Goal: Task Accomplishment & Management: Complete application form

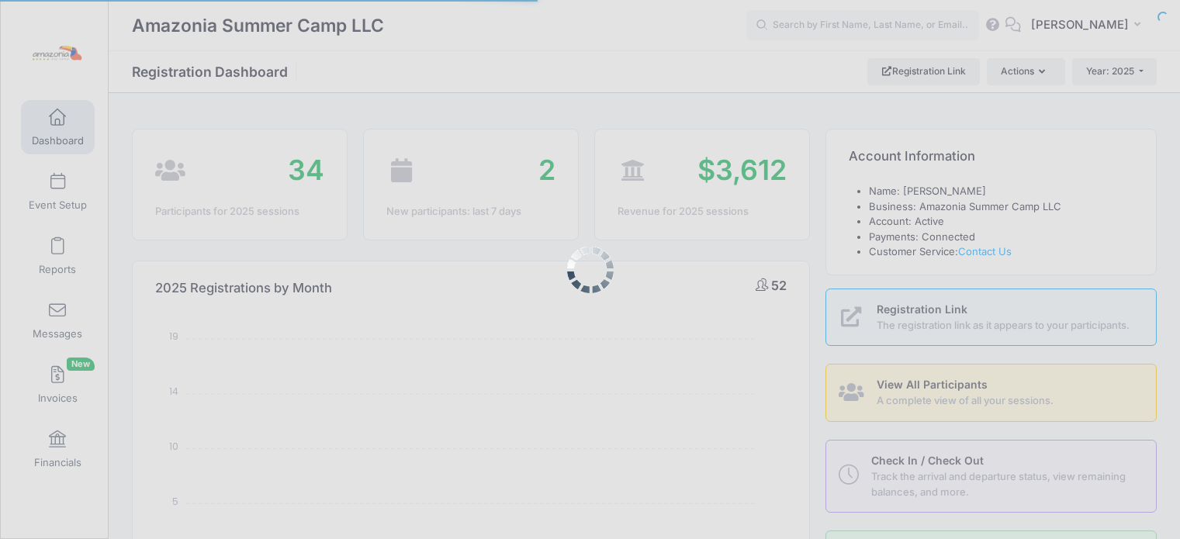
select select
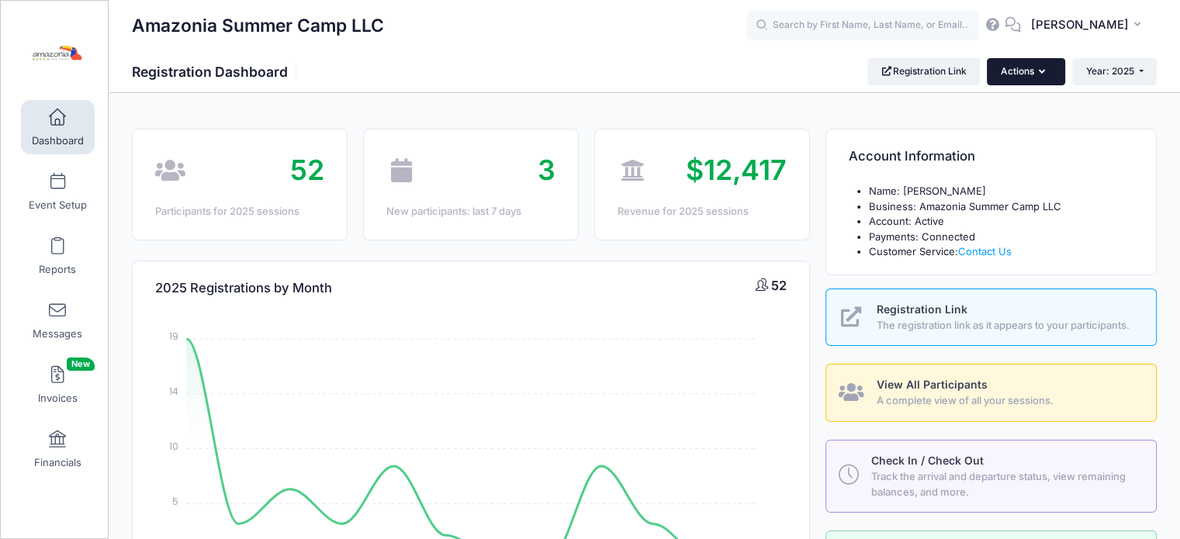
click at [1039, 72] on icon "button" at bounding box center [1045, 72] width 12 height 0
click at [953, 133] on link "Participant" at bounding box center [985, 138] width 140 height 29
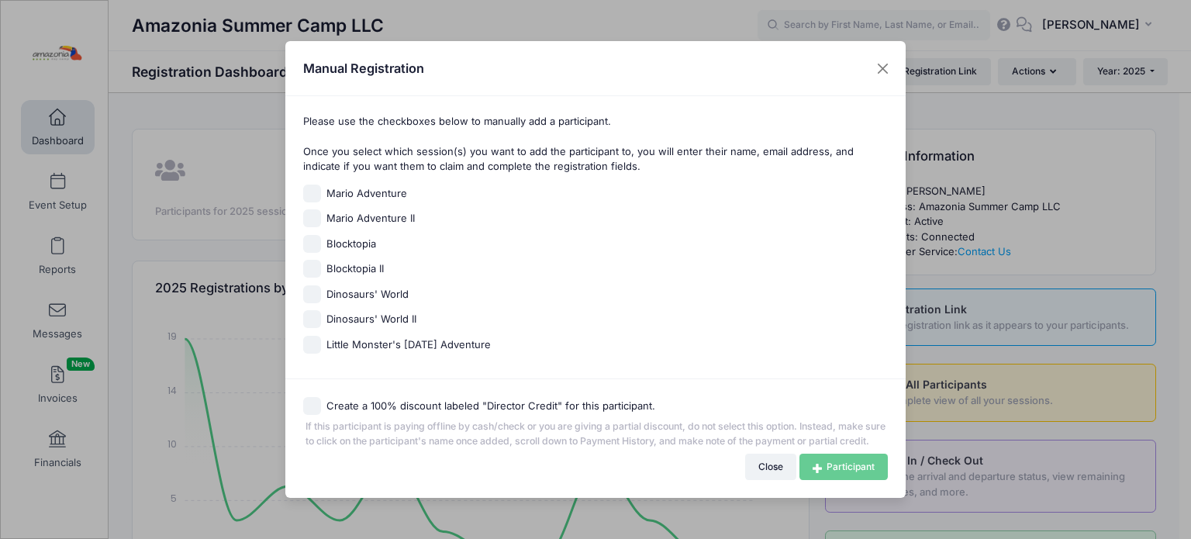
click at [313, 340] on input "Little Monster's Halloween Adventure" at bounding box center [312, 345] width 18 height 18
checkbox input "true"
click at [835, 477] on link "Participant" at bounding box center [844, 467] width 88 height 26
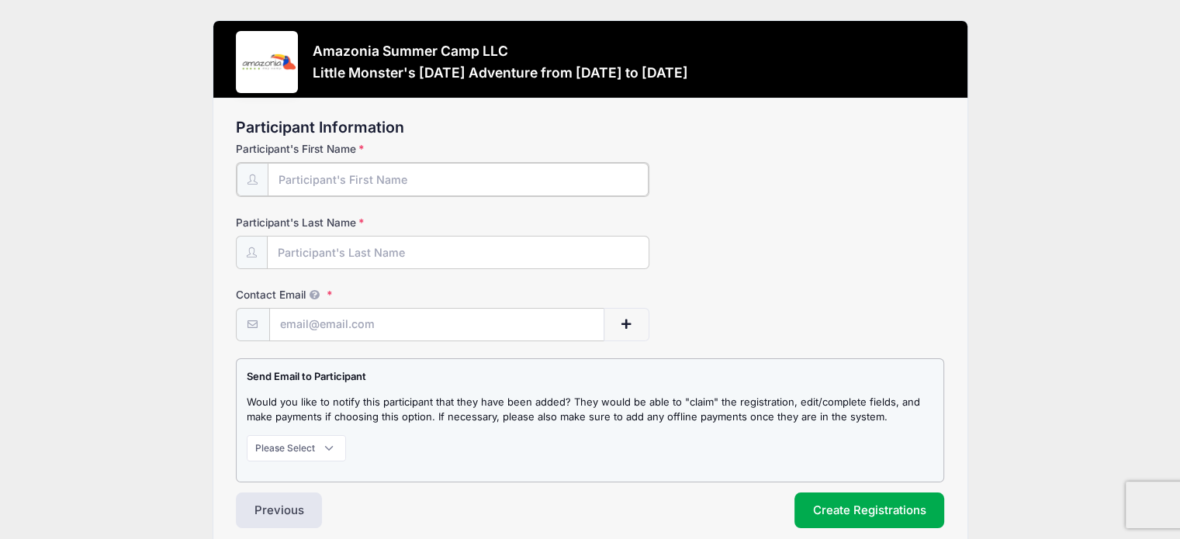
click at [509, 173] on input "Participant's First Name" at bounding box center [458, 179] width 381 height 33
type input "Lovella"
click at [457, 257] on input "Participant's Last Name" at bounding box center [458, 251] width 381 height 33
type input "Mirhadi"
click at [361, 315] on input "Contact Email" at bounding box center [437, 323] width 334 height 33
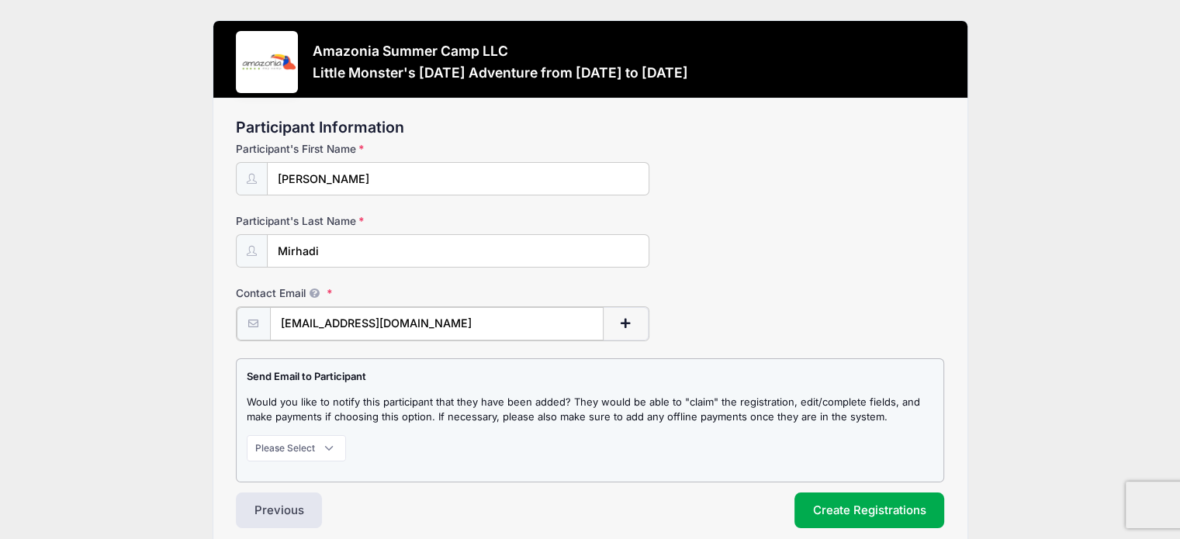
type input "nz606@nyu.edu"
click at [323, 444] on select "Please Select Don't Notify Notify" at bounding box center [296, 447] width 99 height 26
select select "1"
click at [247, 434] on select "Please Select Don't Notify Notify" at bounding box center [296, 447] width 99 height 26
click at [628, 322] on span "button" at bounding box center [625, 323] width 14 height 11
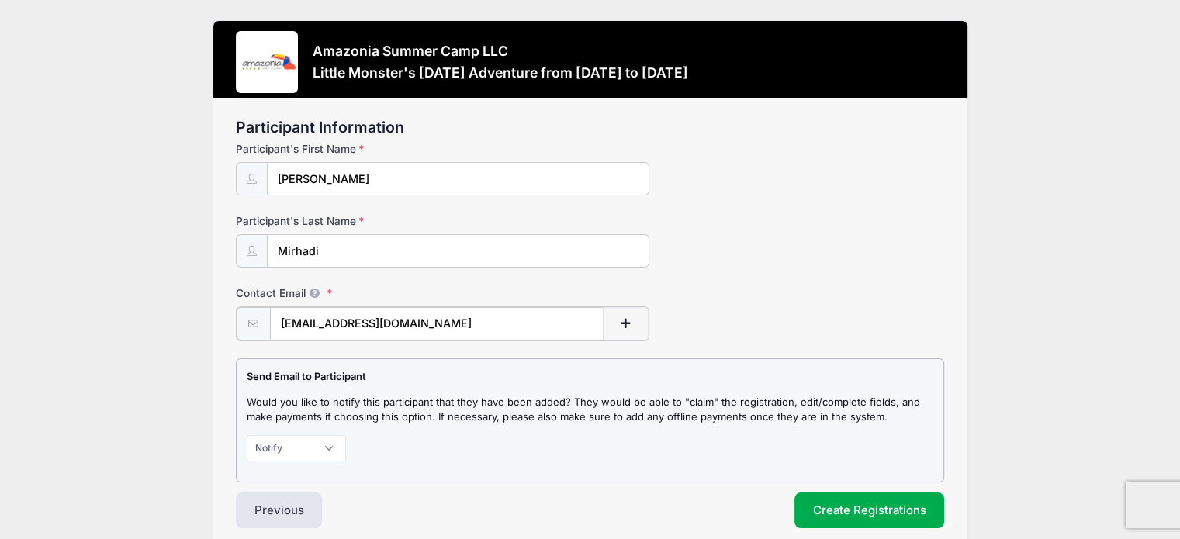
click at [628, 322] on span "button" at bounding box center [625, 323] width 14 height 11
click at [625, 319] on span "button" at bounding box center [625, 323] width 14 height 11
drag, startPoint x: 625, startPoint y: 319, endPoint x: 826, endPoint y: 455, distance: 242.9
click at [826, 455] on form "Participant's First Name Lovella Participant's Last Name Mirhadi Contact Email …" at bounding box center [590, 311] width 709 height 341
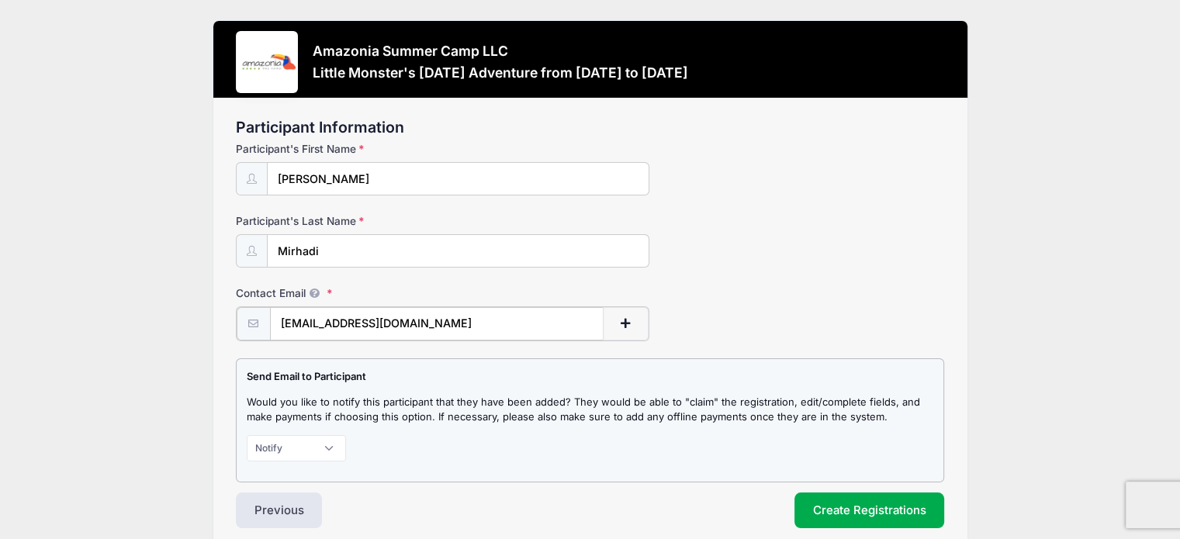
click at [632, 327] on span "button" at bounding box center [625, 323] width 14 height 11
click at [624, 326] on span "button" at bounding box center [625, 323] width 14 height 11
click at [857, 503] on button "Create Registrations" at bounding box center [869, 509] width 150 height 36
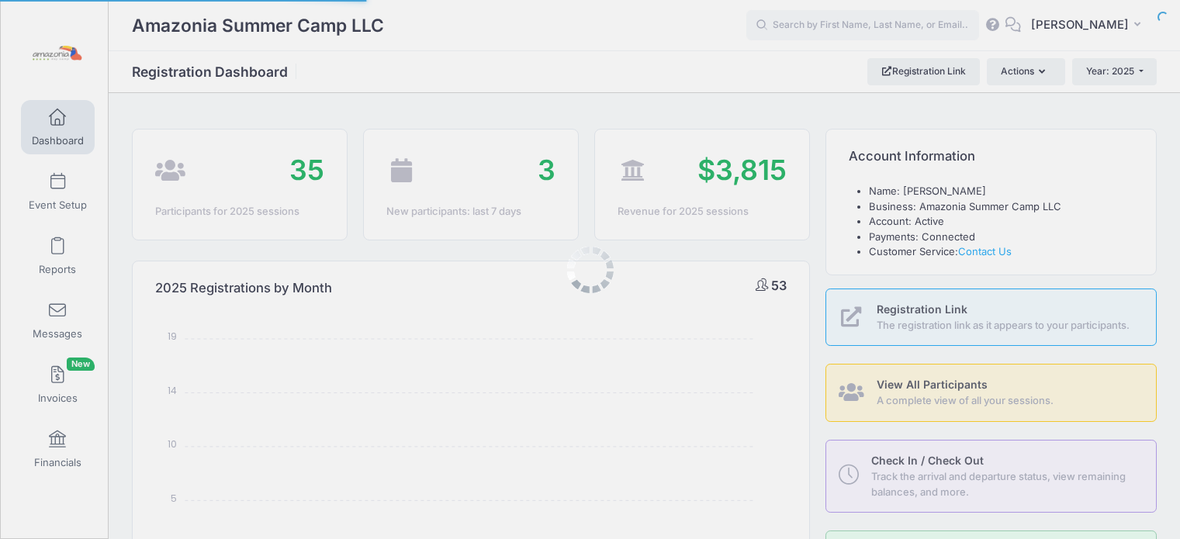
select select
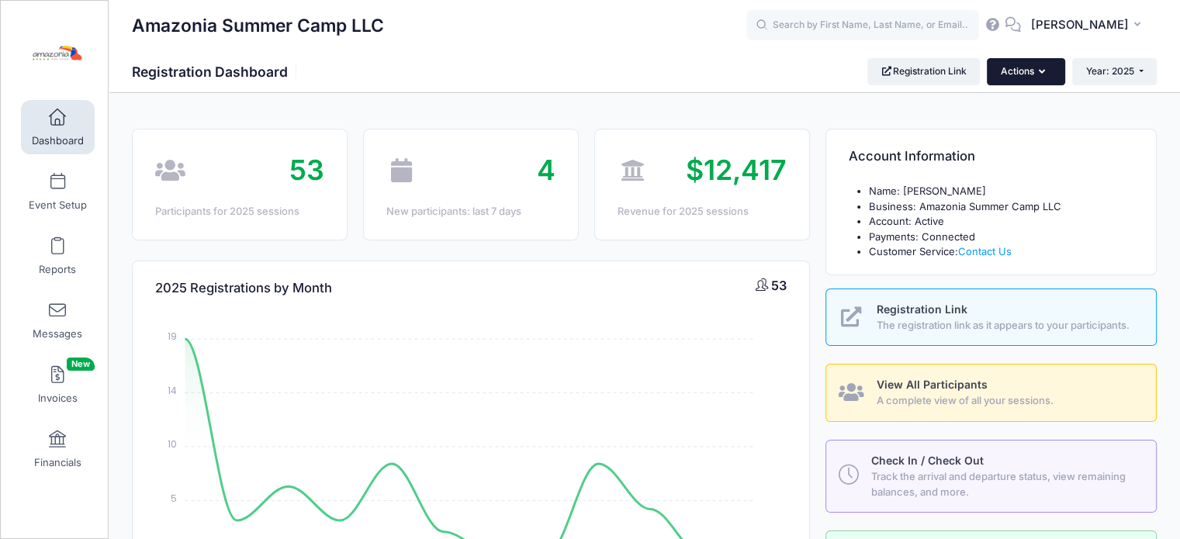
click at [1049, 77] on button "Actions" at bounding box center [1026, 71] width 78 height 26
click at [977, 133] on link "Participant" at bounding box center [985, 138] width 140 height 29
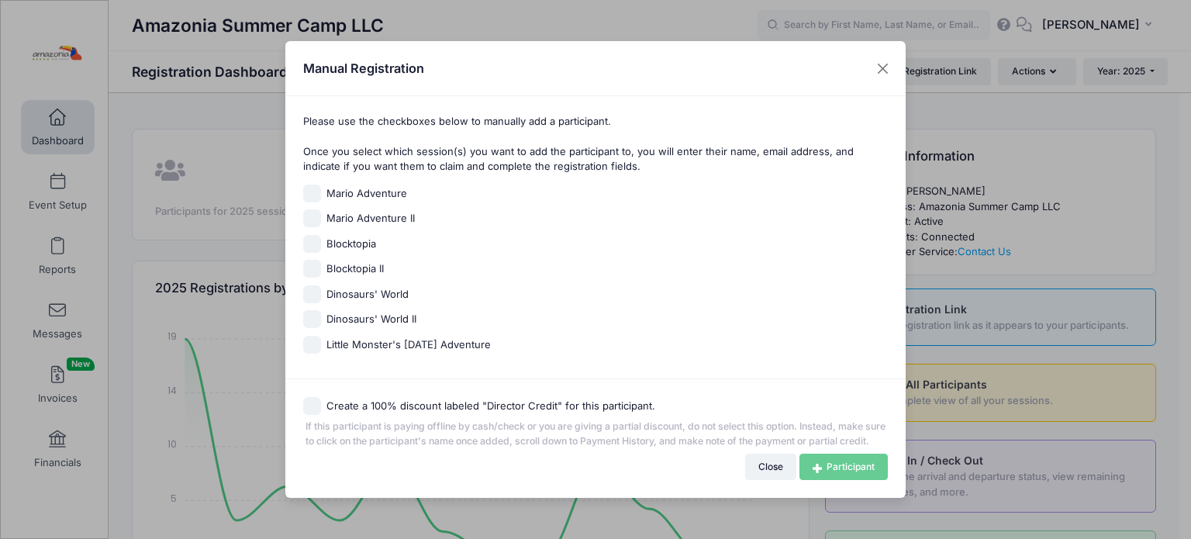
click at [312, 341] on input "Little Monster's Halloween Adventure" at bounding box center [312, 345] width 18 height 18
checkbox input "true"
click at [825, 470] on link "Participant" at bounding box center [844, 467] width 88 height 26
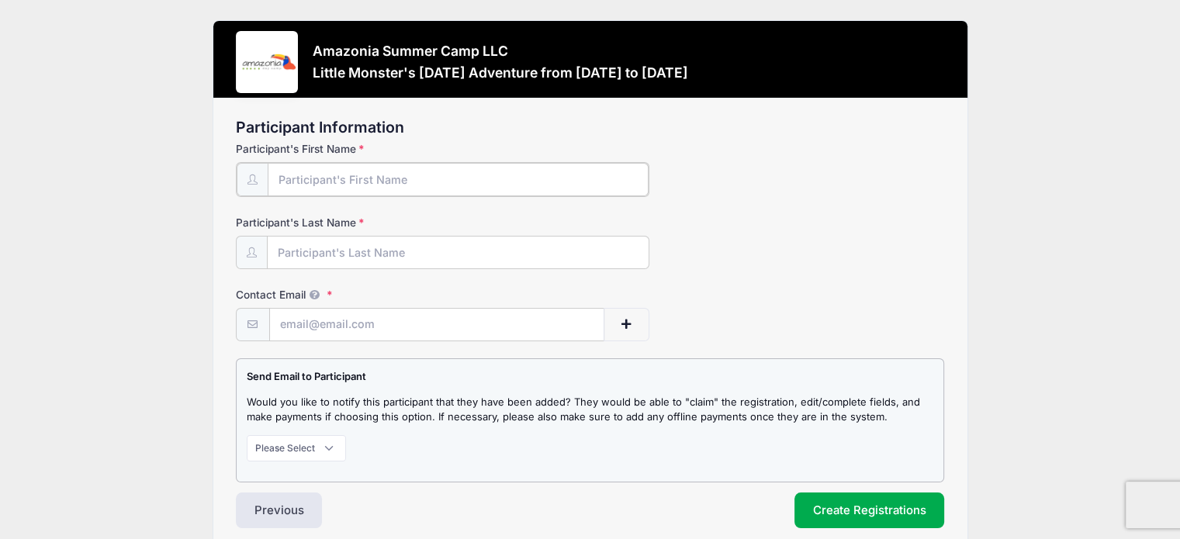
click at [472, 176] on input "Participant's First Name" at bounding box center [458, 179] width 381 height 33
type input "[PERSON_NAME]"
click at [386, 251] on input "Participant's Last Name" at bounding box center [458, 251] width 381 height 33
type input "Mirhadi"
click at [339, 324] on input "Contact Email" at bounding box center [437, 323] width 334 height 33
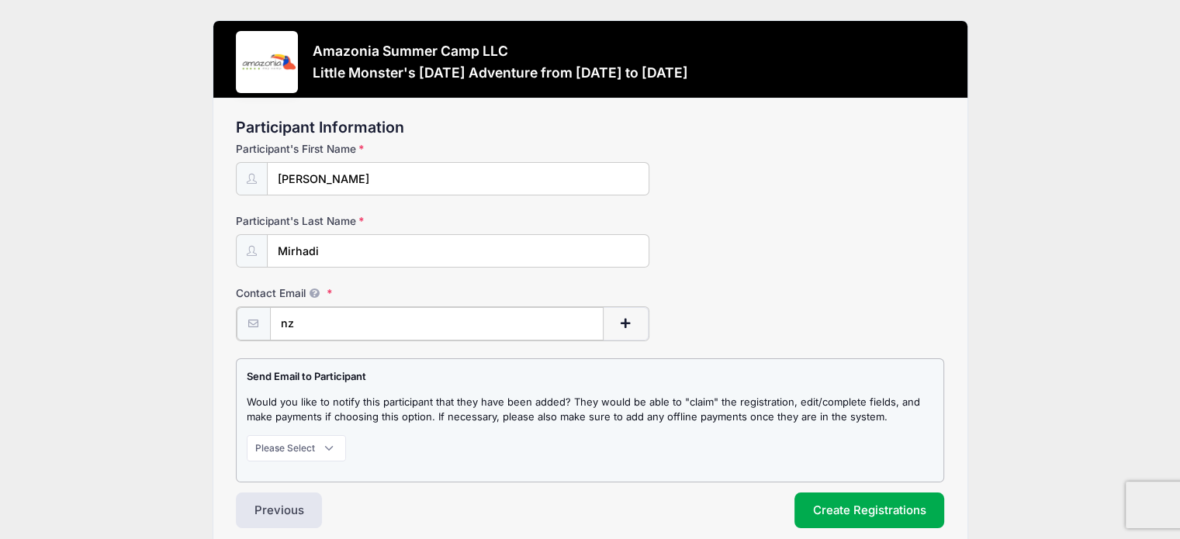
type input "nz606@nyu.edu"
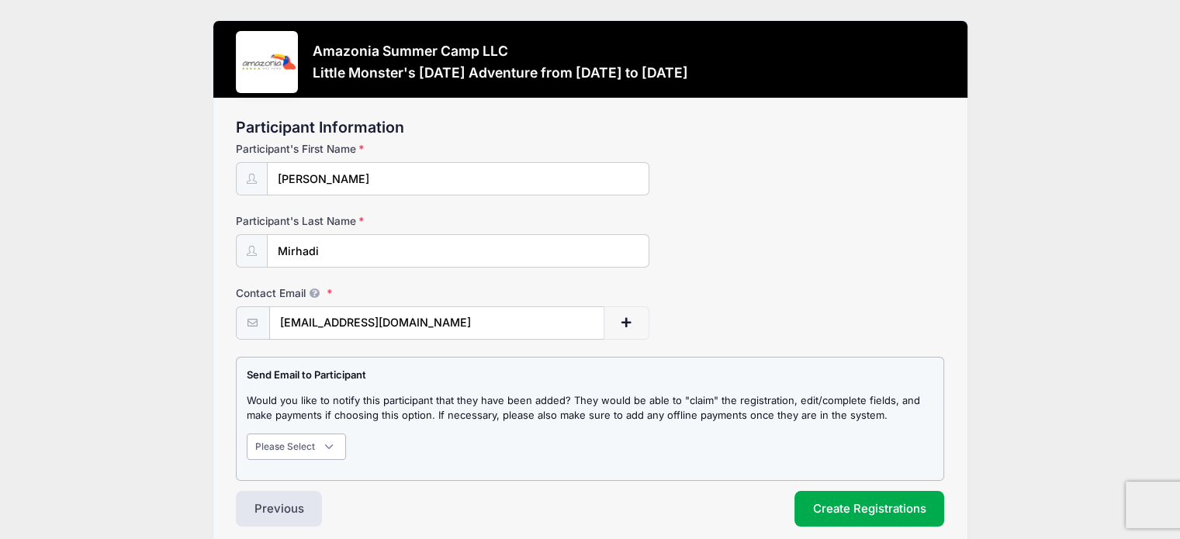
click at [323, 446] on select "Please Select Don't Notify Notify" at bounding box center [296, 447] width 99 height 26
select select "1"
click at [247, 434] on select "Please Select Don't Notify Notify" at bounding box center [296, 447] width 99 height 26
click at [836, 510] on button "Create Registrations" at bounding box center [869, 509] width 150 height 36
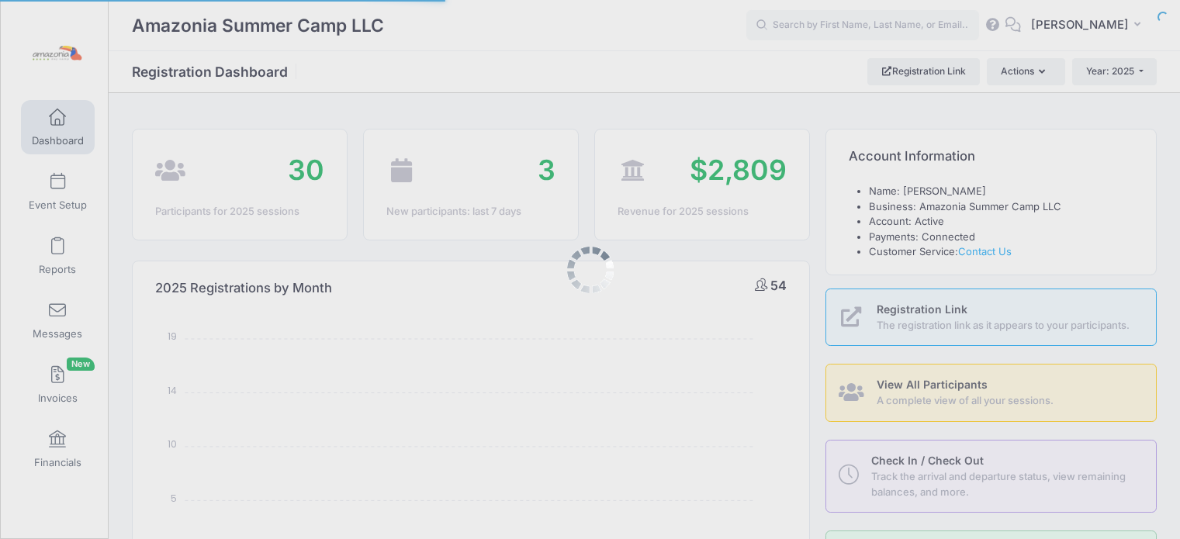
select select
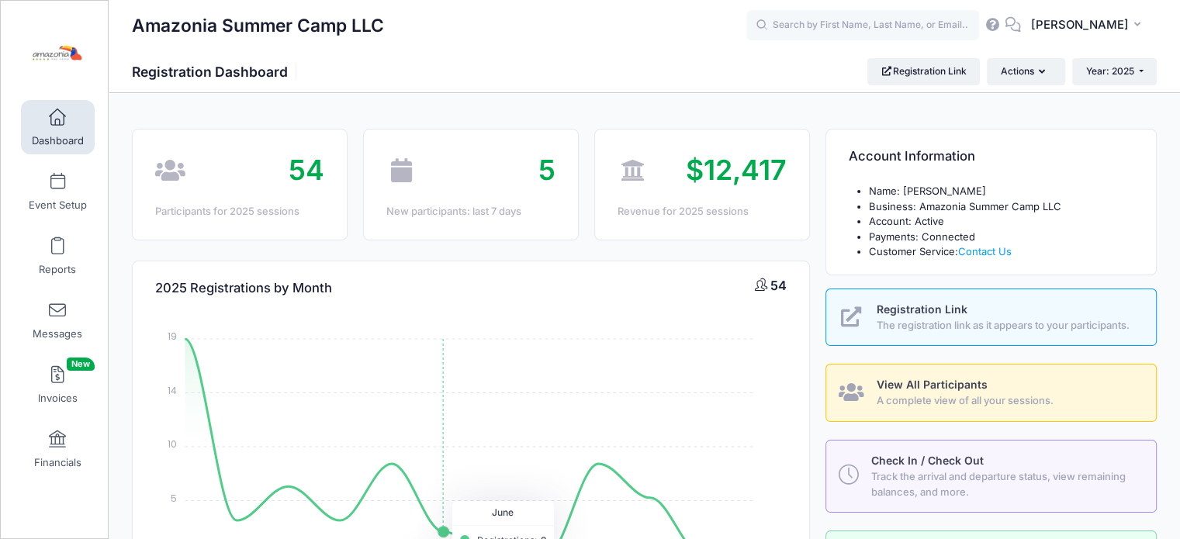
click at [463, 344] on icon "January January February February March March April April May May June June Jul…" at bounding box center [470, 452] width 631 height 272
click at [57, 447] on span at bounding box center [57, 439] width 0 height 17
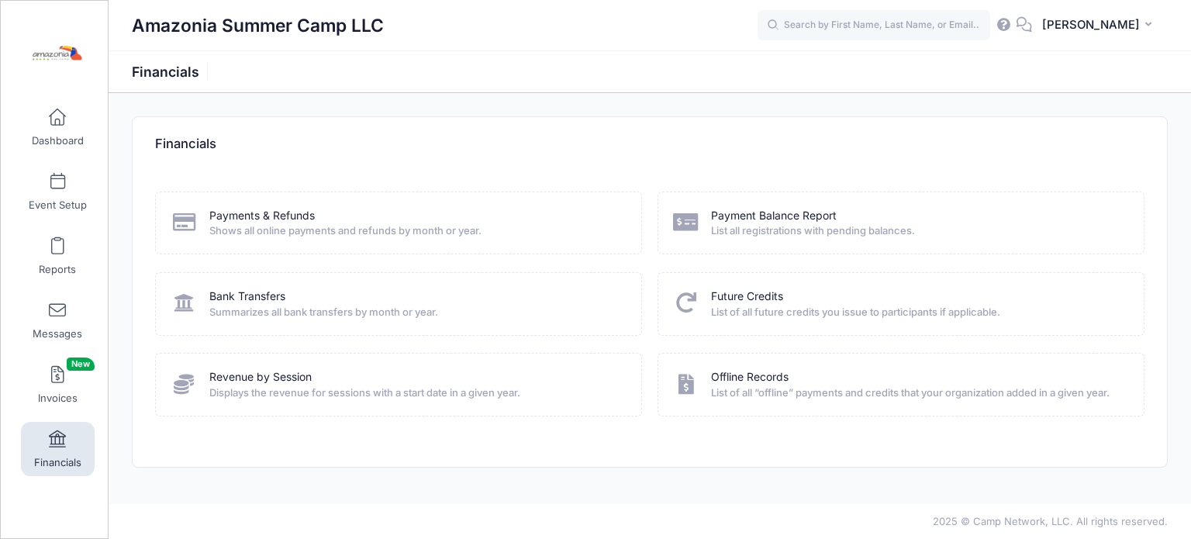
click at [747, 306] on span "List of all future credits you issue to participants if applicable." at bounding box center [917, 313] width 413 height 16
click at [744, 295] on link "Future Credits" at bounding box center [747, 297] width 72 height 16
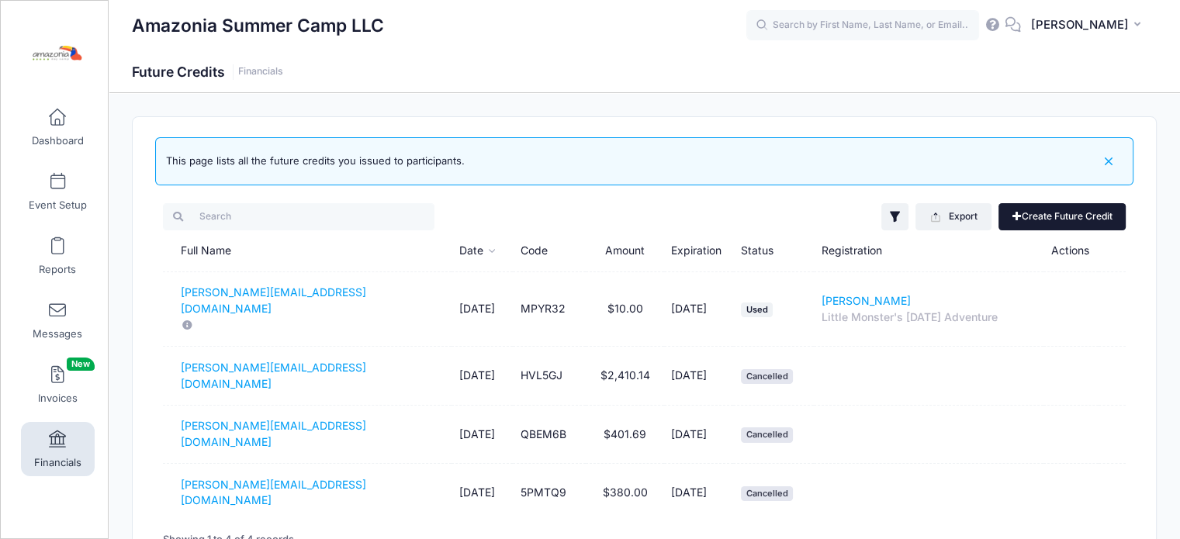
click at [1039, 215] on link "Create Future Credit" at bounding box center [1061, 216] width 127 height 26
type input "0"
type input "10/09/2026"
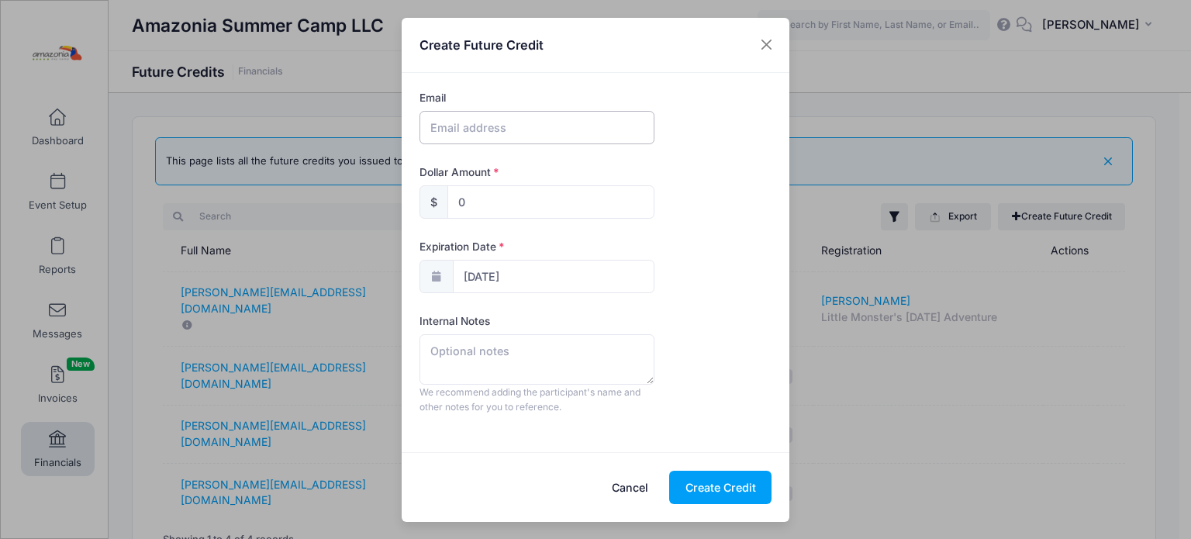
click at [555, 126] on input "text" at bounding box center [537, 127] width 235 height 33
type input "[EMAIL_ADDRESS][DOMAIN_NAME]"
click at [474, 203] on input "0" at bounding box center [551, 201] width 207 height 33
type input "10"
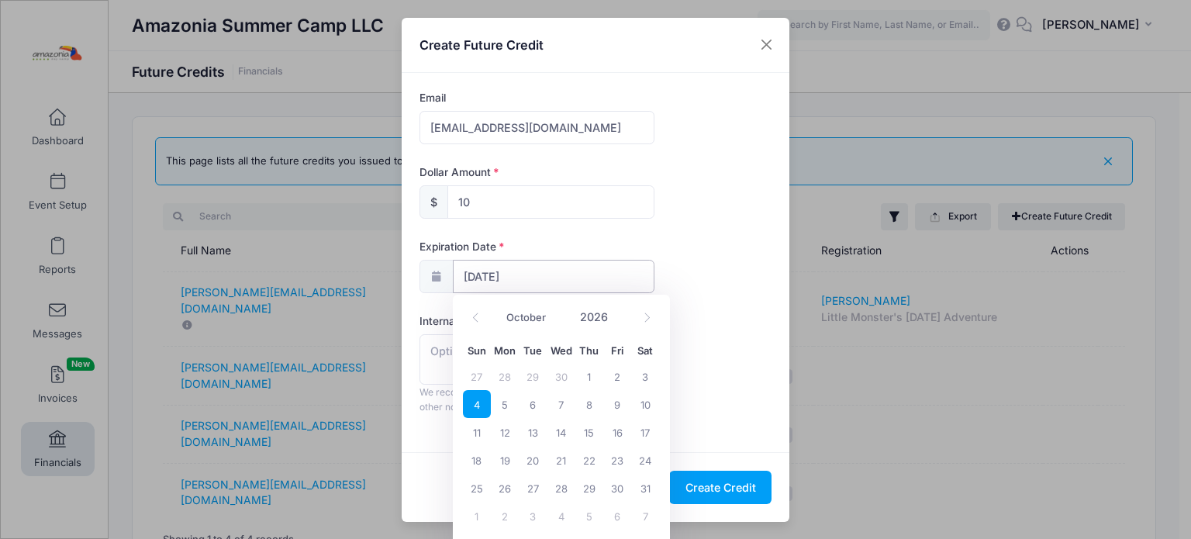
click at [493, 274] on input "10/09/2026" at bounding box center [554, 276] width 202 height 33
click at [474, 317] on icon at bounding box center [476, 318] width 10 height 10
click at [645, 316] on icon at bounding box center [647, 318] width 10 height 10
select select "9"
click at [600, 316] on input "2026" at bounding box center [598, 317] width 50 height 23
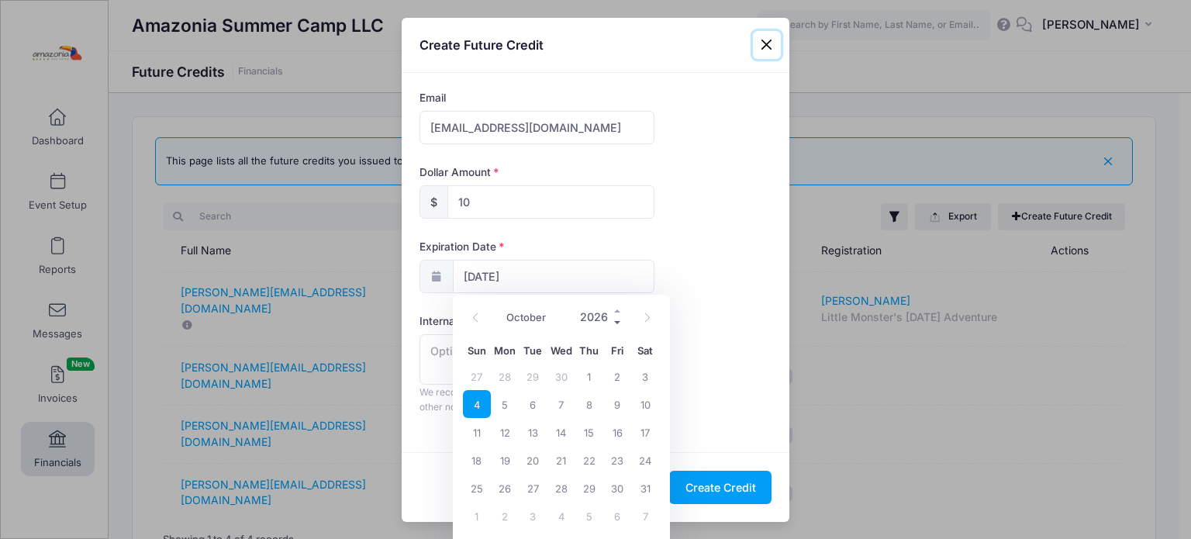
click at [614, 322] on span at bounding box center [618, 323] width 11 height 12
type input "2025"
click at [646, 406] on span "11" at bounding box center [645, 404] width 28 height 28
type input "10/11/2025"
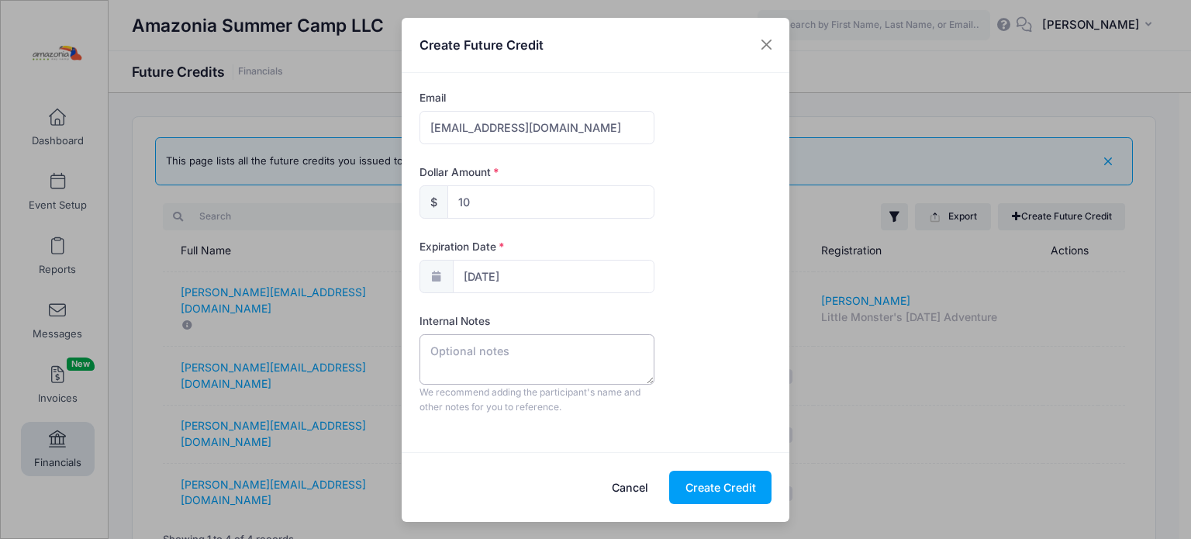
click at [505, 354] on textarea at bounding box center [537, 359] width 235 height 50
type textarea "Lovella Code"
click at [688, 486] on button "Create Credit" at bounding box center [720, 487] width 102 height 33
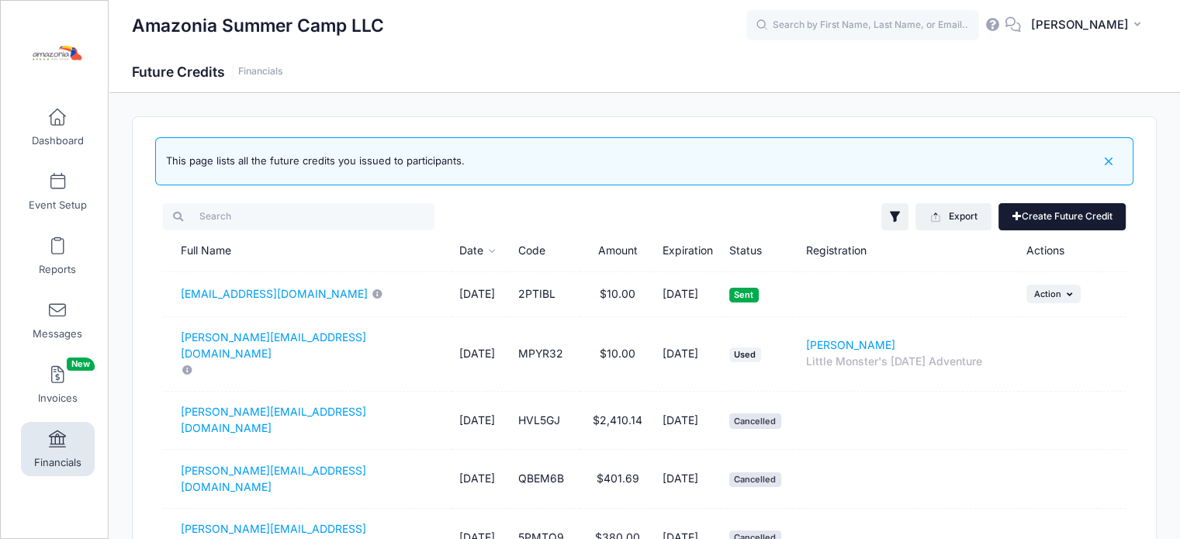
click at [1053, 220] on link "Create Future Credit" at bounding box center [1061, 216] width 127 height 26
type input "0"
type input "10/09/2026"
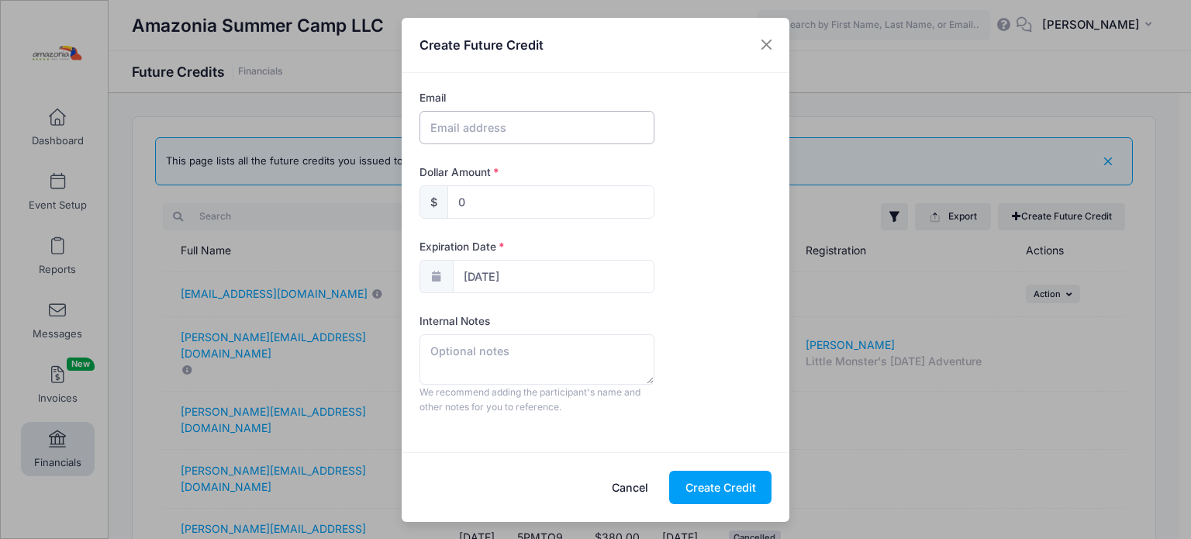
click at [545, 130] on input "text" at bounding box center [537, 127] width 235 height 33
type input "[EMAIL_ADDRESS][DOMAIN_NAME]"
click at [475, 212] on input "0" at bounding box center [551, 201] width 207 height 33
type input "0"
type input "10"
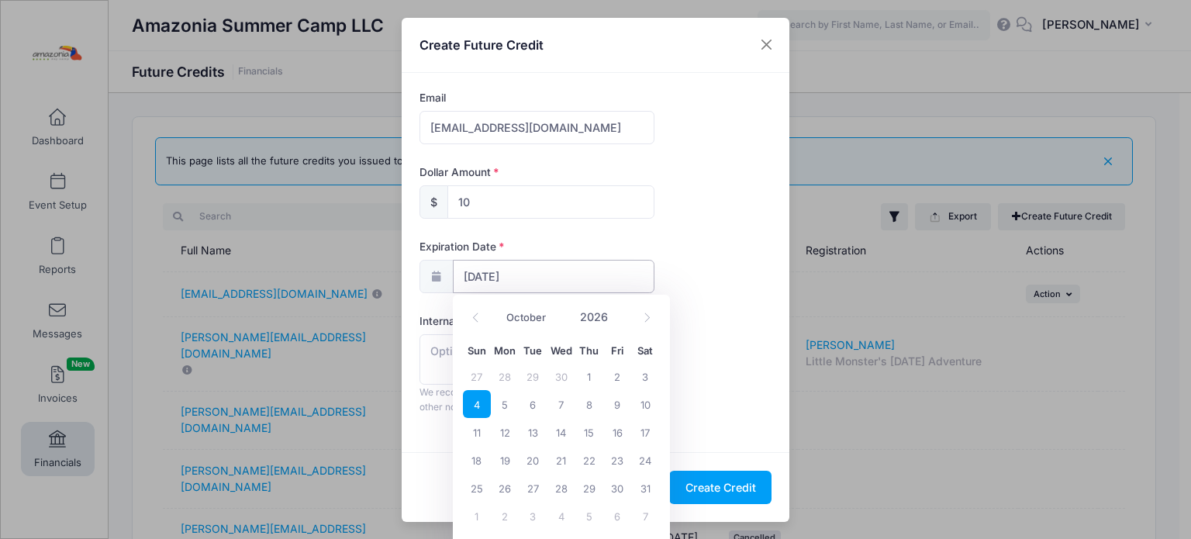
click at [490, 278] on input "10/09/2026" at bounding box center [554, 276] width 202 height 33
click at [616, 322] on span at bounding box center [618, 323] width 11 height 12
type input "2025"
click at [646, 409] on span "11" at bounding box center [645, 404] width 28 height 28
type input "10/11/2025"
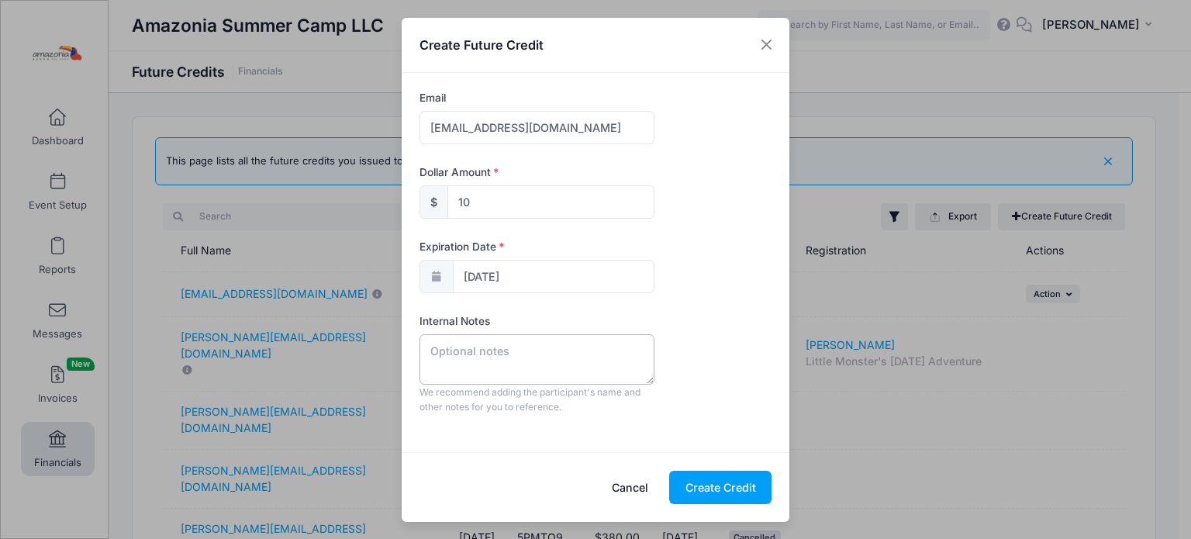
click at [500, 352] on textarea at bounding box center [537, 359] width 235 height 50
type textarea "Levin code"
click at [705, 489] on button "Create Credit" at bounding box center [720, 487] width 102 height 33
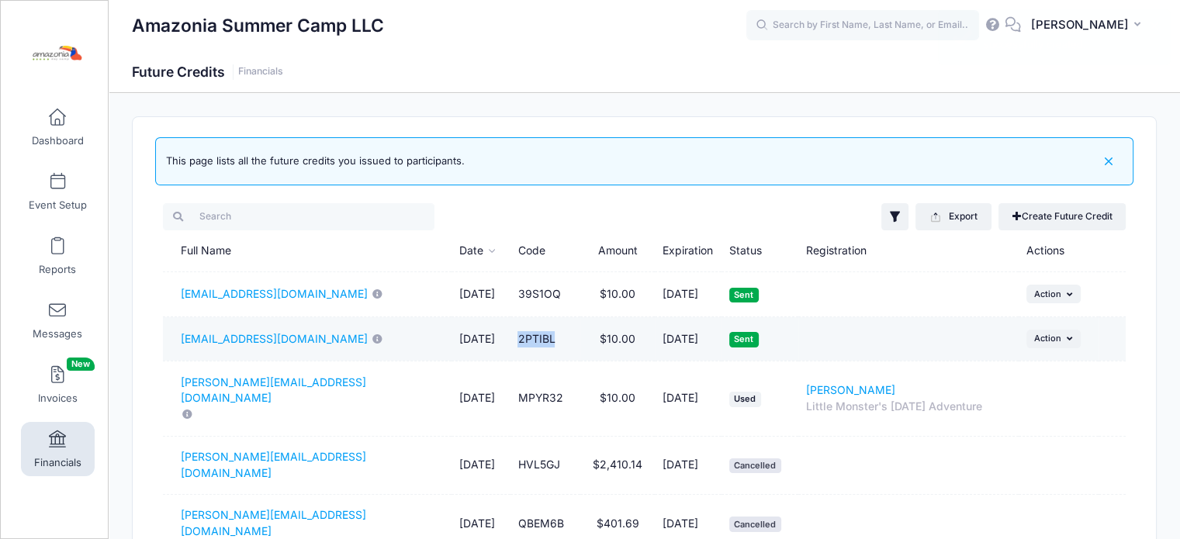
drag, startPoint x: 535, startPoint y: 337, endPoint x: 580, endPoint y: 338, distance: 45.0
click at [580, 338] on td "2PTIBL" at bounding box center [545, 339] width 70 height 45
copy td "2PTIBL"
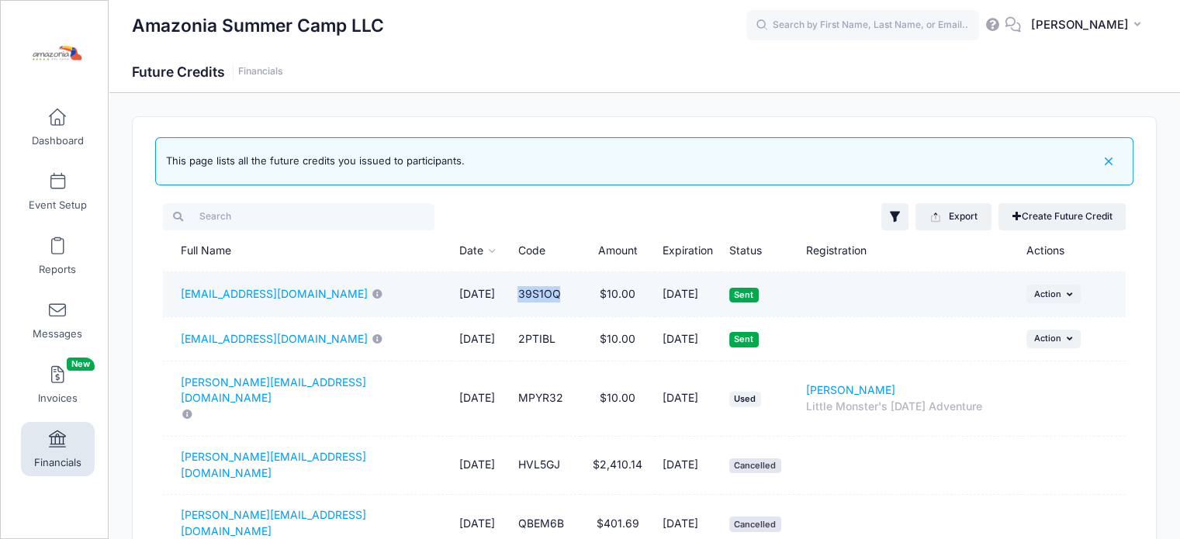
drag, startPoint x: 533, startPoint y: 299, endPoint x: 590, endPoint y: 299, distance: 56.6
click at [580, 299] on td "39S1OQ" at bounding box center [545, 294] width 70 height 45
copy td "39S1OQ"
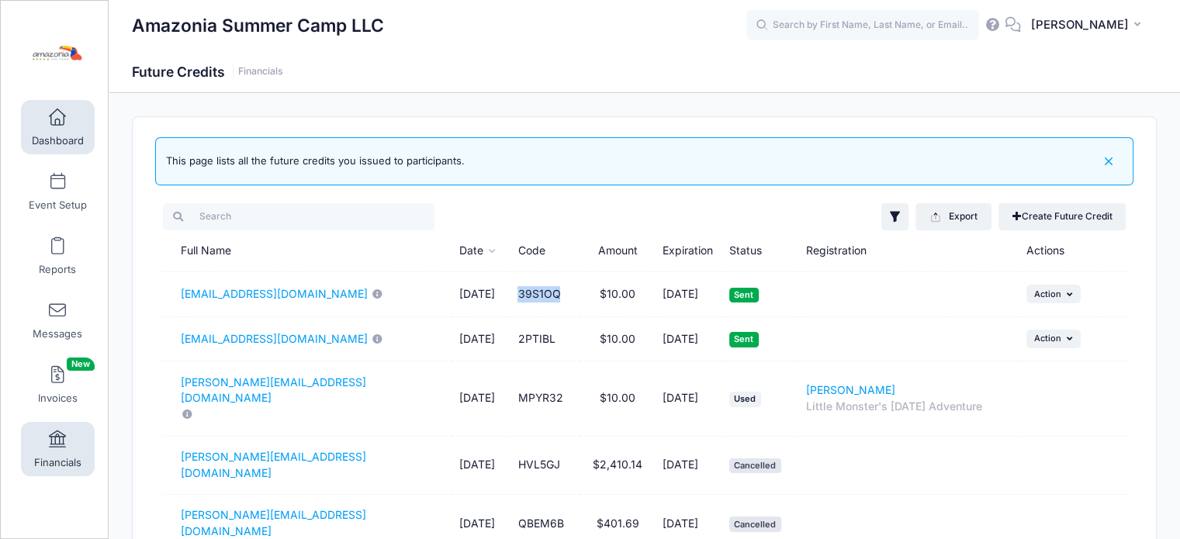
click at [57, 120] on span at bounding box center [57, 117] width 0 height 17
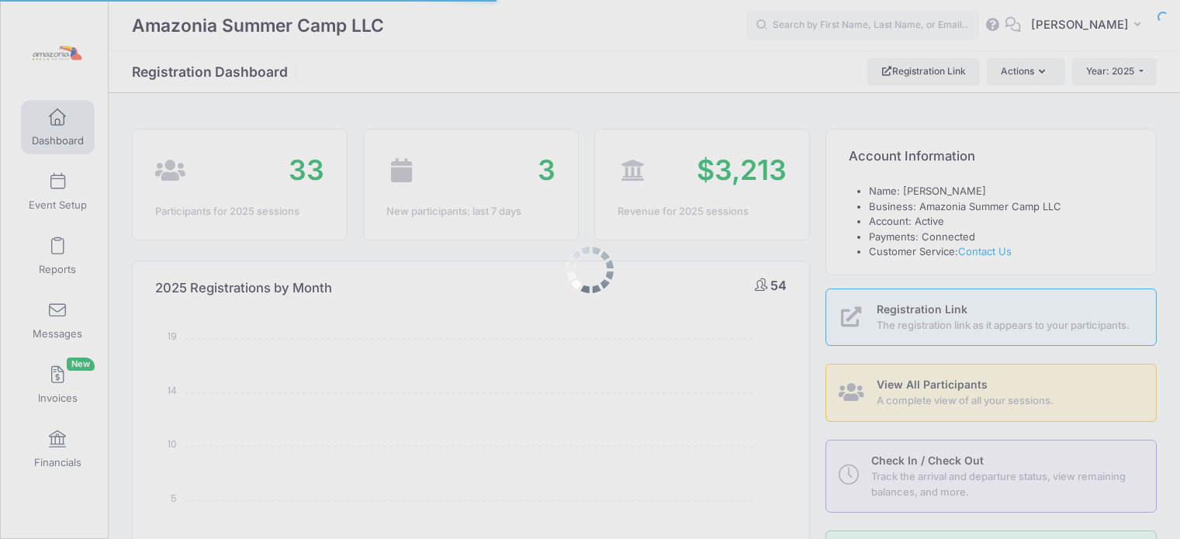
select select
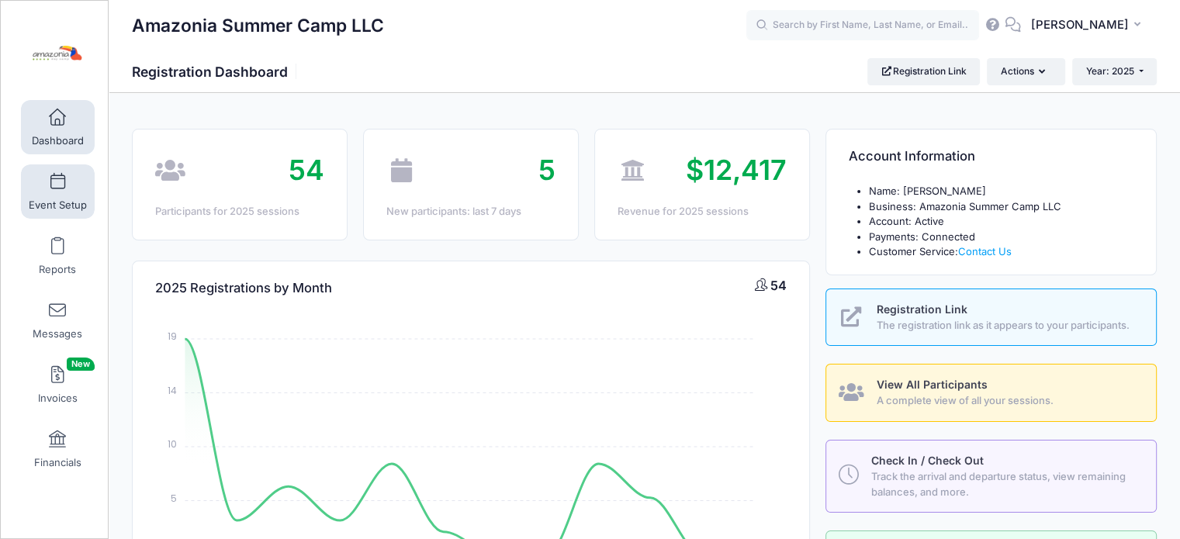
click at [49, 204] on span "Event Setup" at bounding box center [58, 205] width 58 height 13
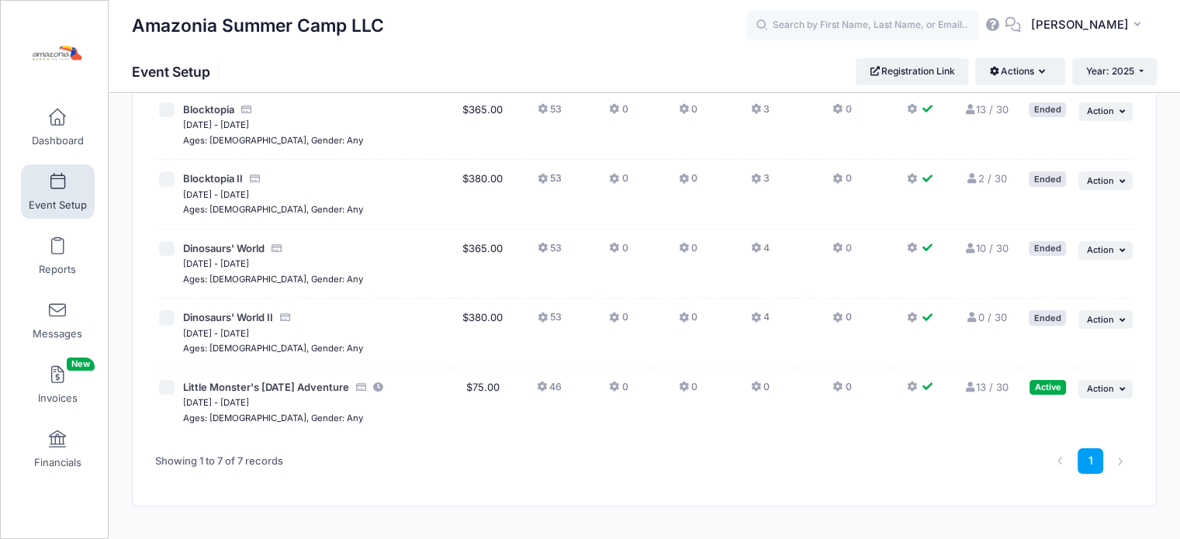
scroll to position [291, 0]
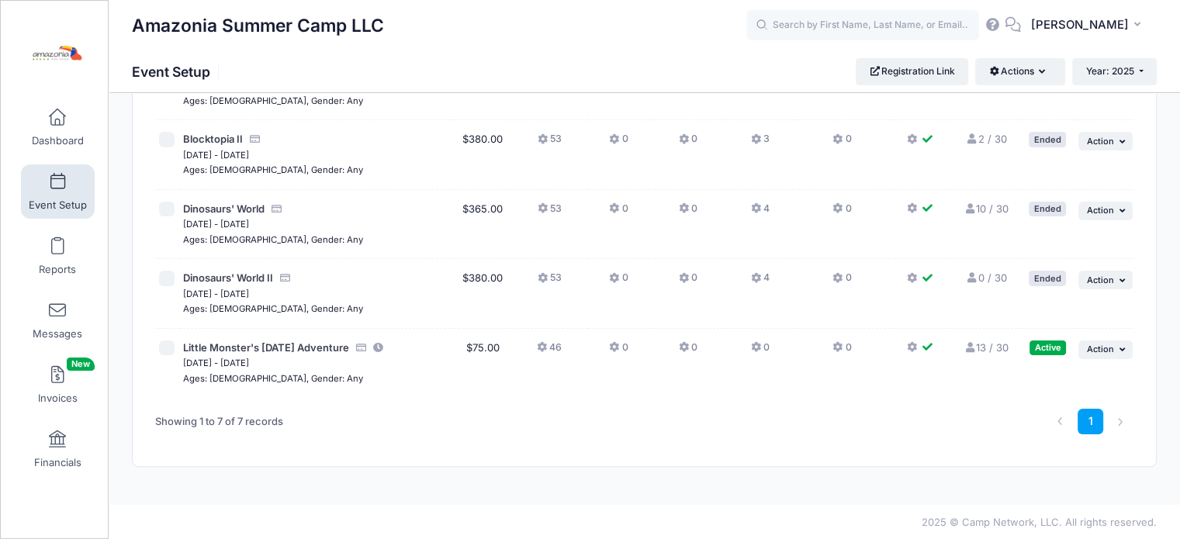
click at [974, 347] on icon at bounding box center [969, 348] width 12 height 10
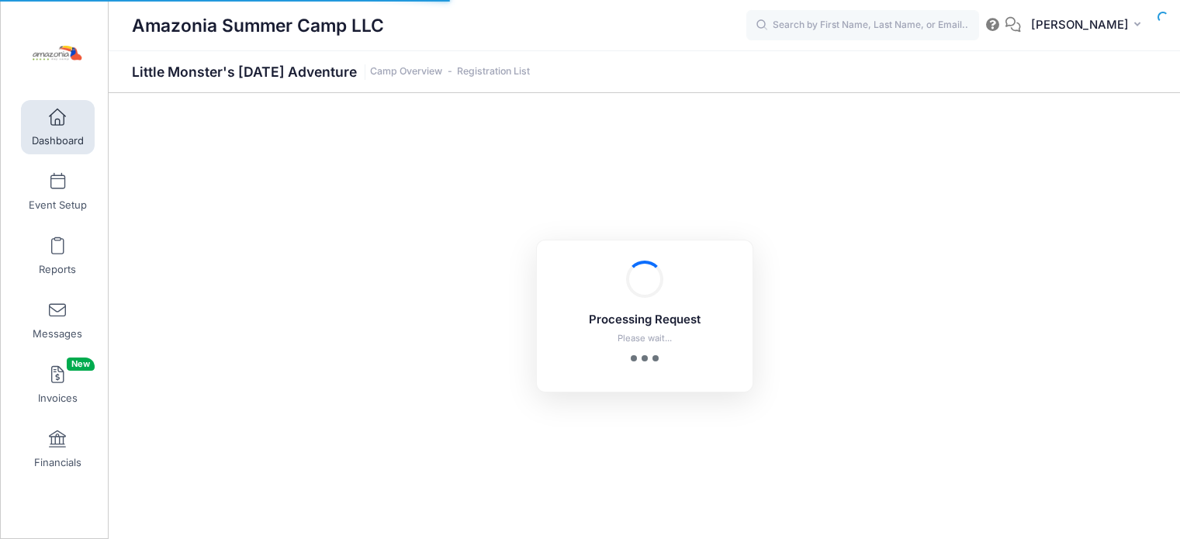
select select "10"
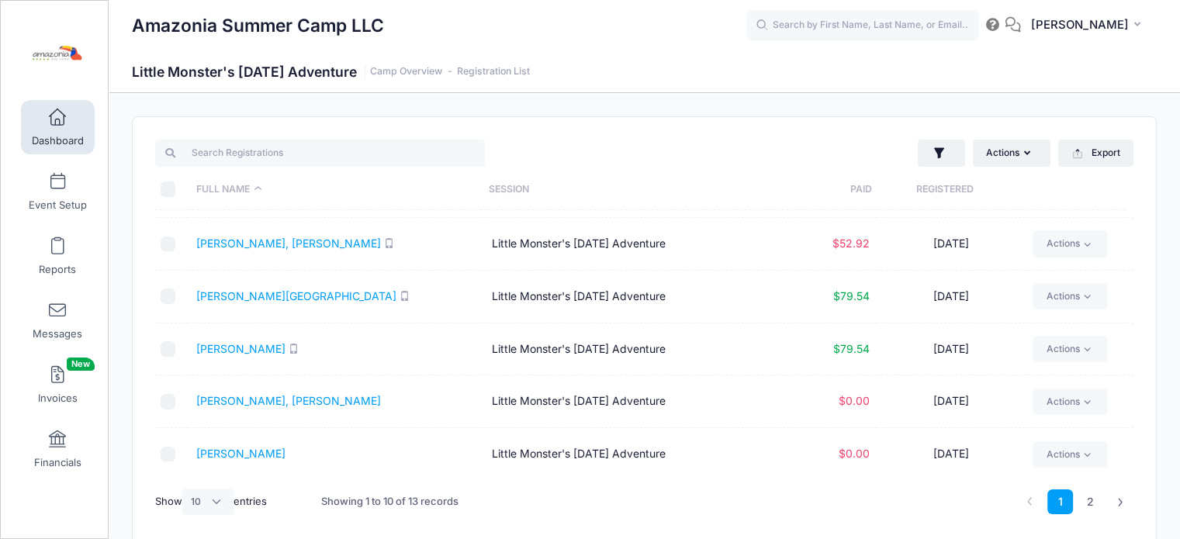
scroll to position [256, 0]
click at [251, 396] on link "Mirhadi, Levin" at bounding box center [288, 399] width 185 height 13
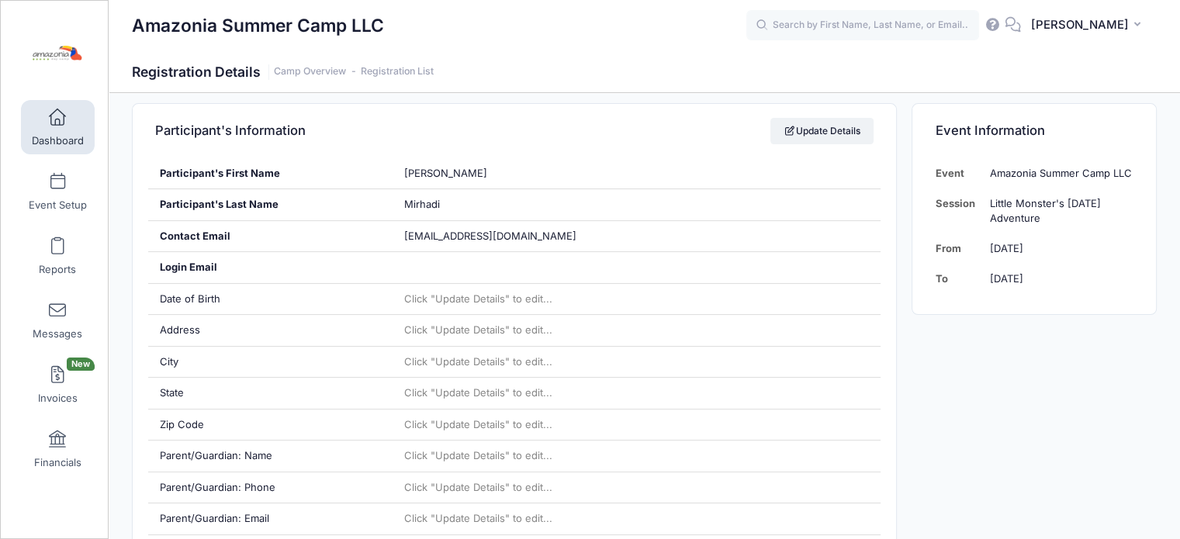
scroll to position [320, 0]
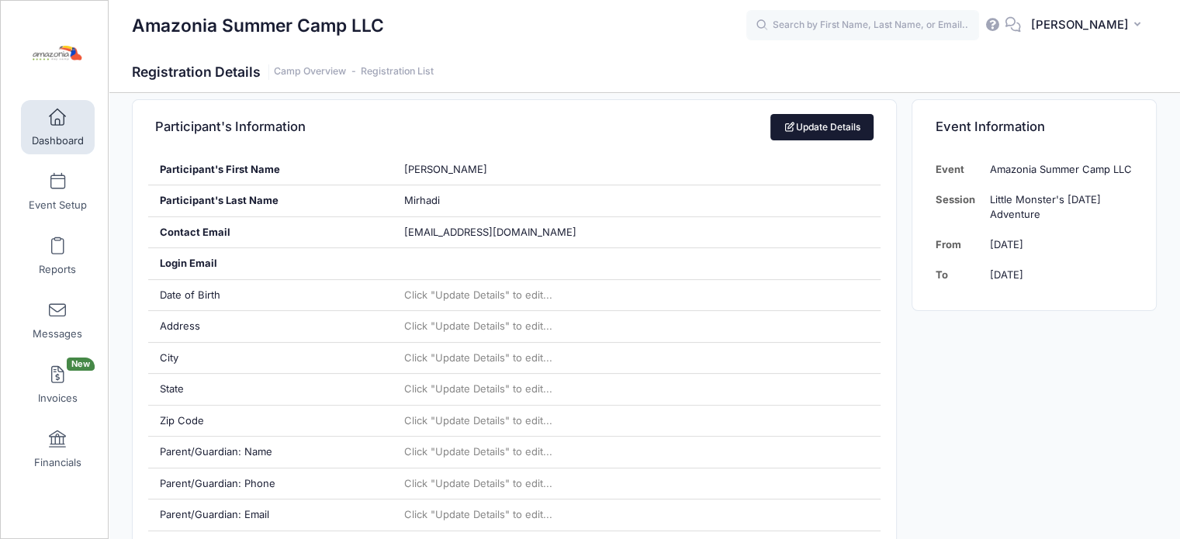
click at [802, 119] on link "Update Details" at bounding box center [821, 127] width 103 height 26
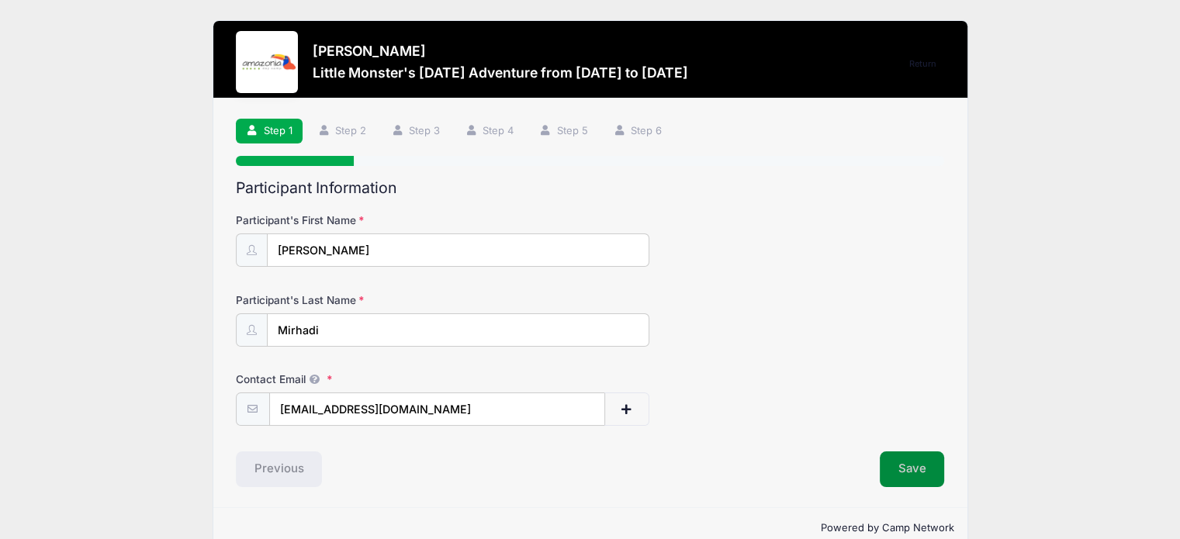
click at [904, 458] on button "Save" at bounding box center [912, 469] width 65 height 36
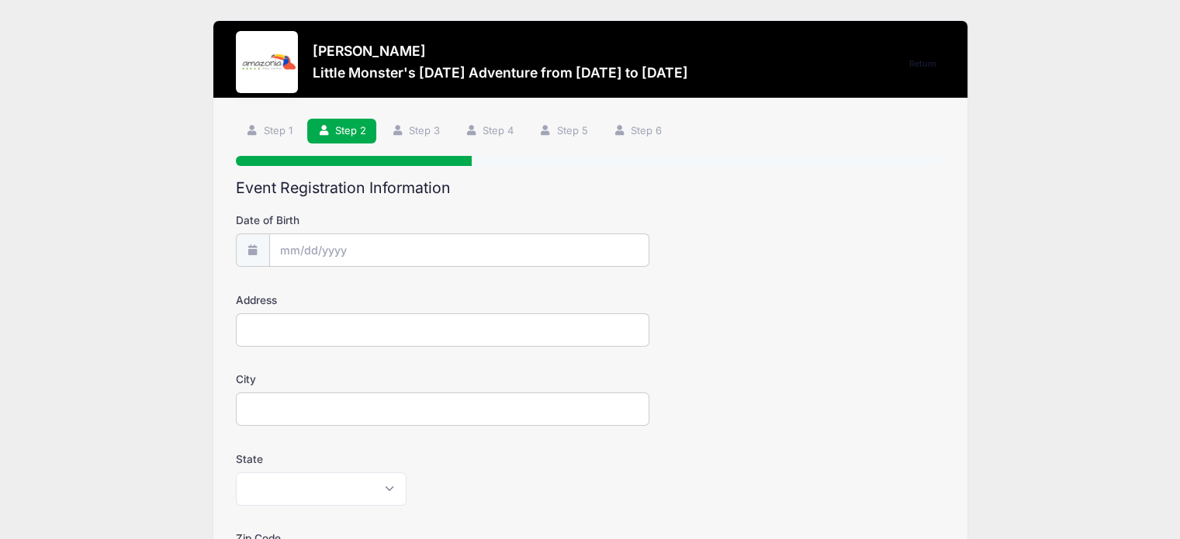
click at [334, 249] on input "Date of Birth" at bounding box center [459, 249] width 380 height 33
click at [296, 285] on span at bounding box center [291, 291] width 26 height 26
select select "6"
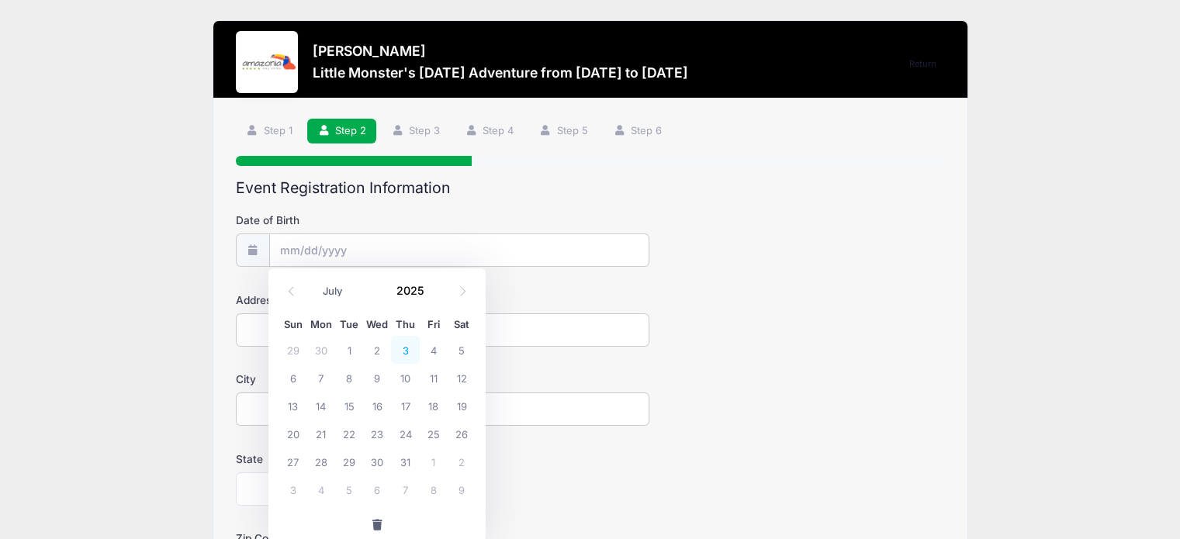
click at [401, 345] on span "3" at bounding box center [405, 350] width 28 height 28
type input "07/03/2025"
click at [339, 249] on input "07/03/2025" at bounding box center [459, 249] width 380 height 33
click at [434, 292] on span at bounding box center [433, 297] width 11 height 12
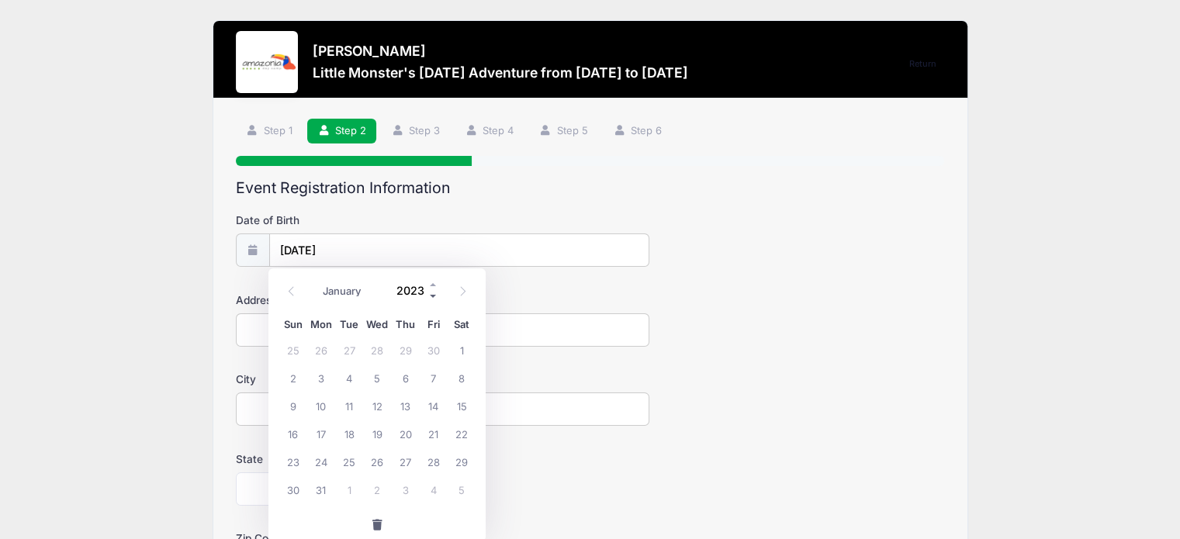
click at [434, 292] on span at bounding box center [433, 297] width 11 height 12
click at [431, 282] on span at bounding box center [433, 285] width 11 height 12
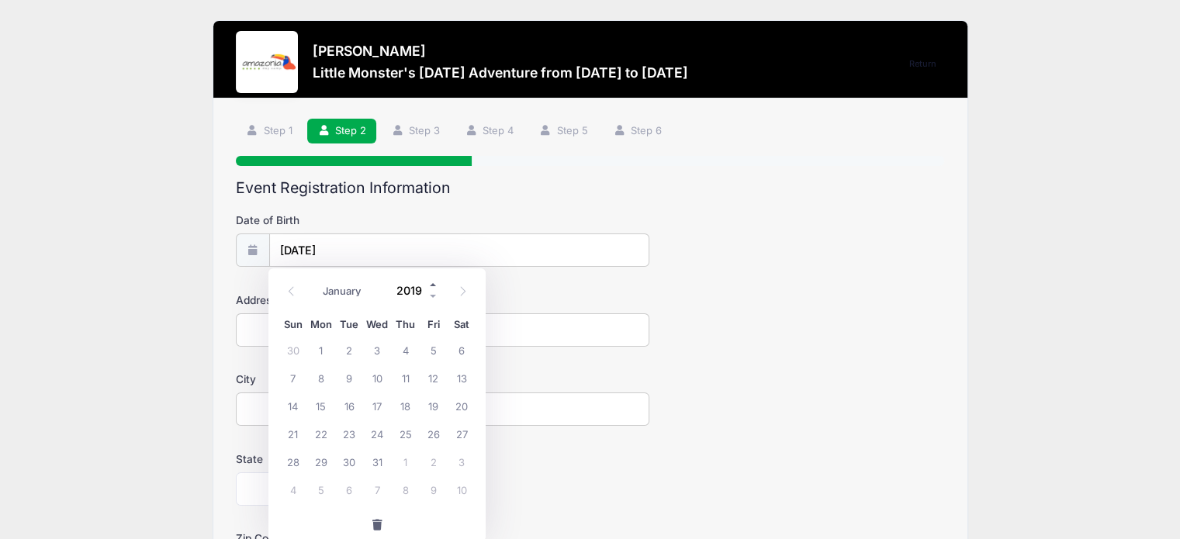
type input "2020"
click at [421, 348] on span "3" at bounding box center [434, 350] width 28 height 28
type input "[DATE]"
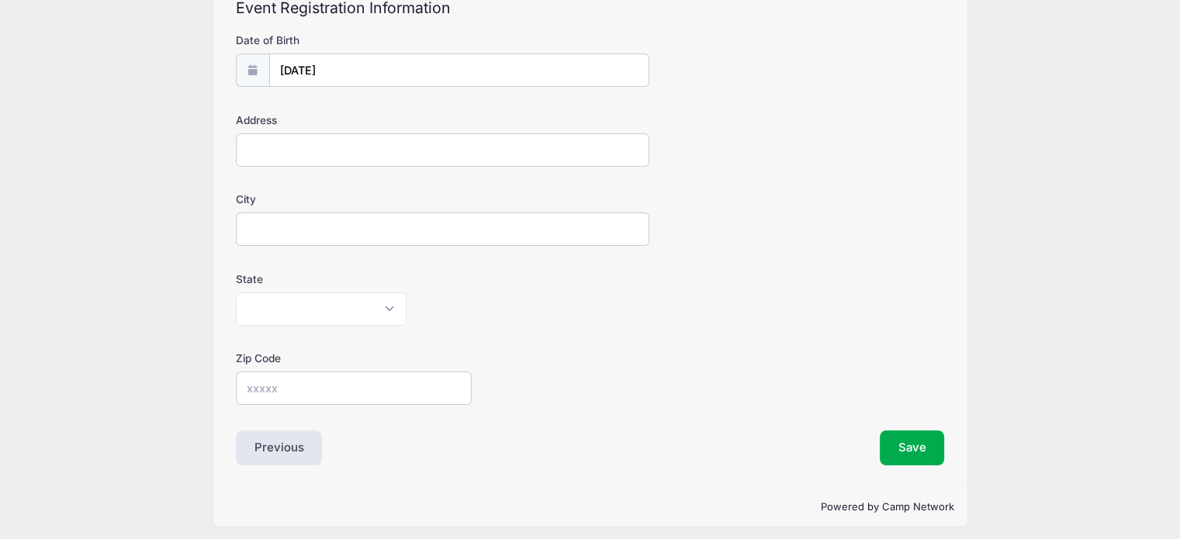
scroll to position [186, 0]
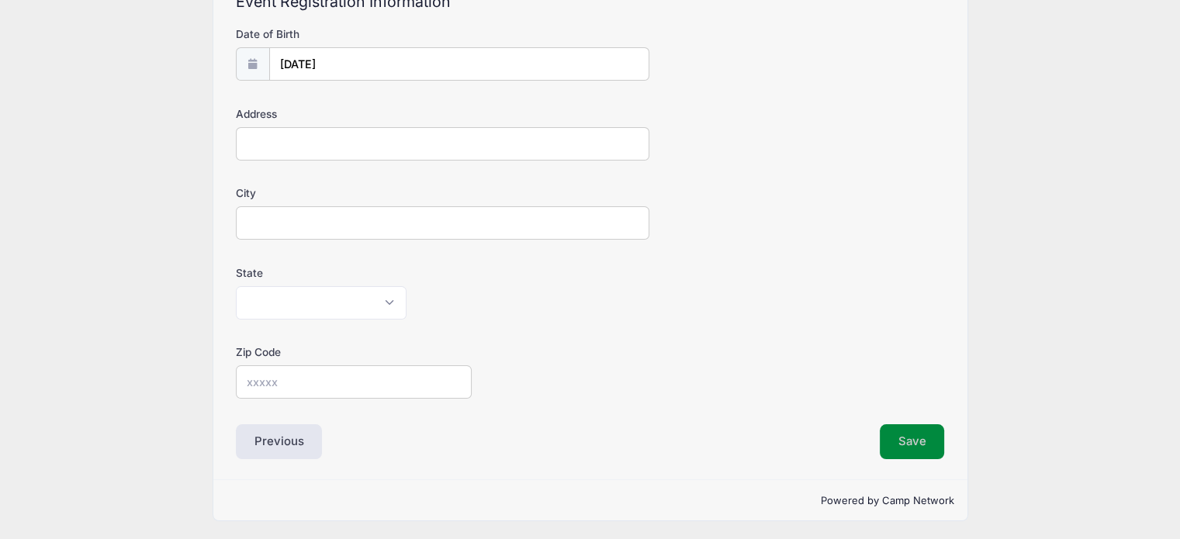
click at [916, 438] on button "Save" at bounding box center [912, 442] width 65 height 36
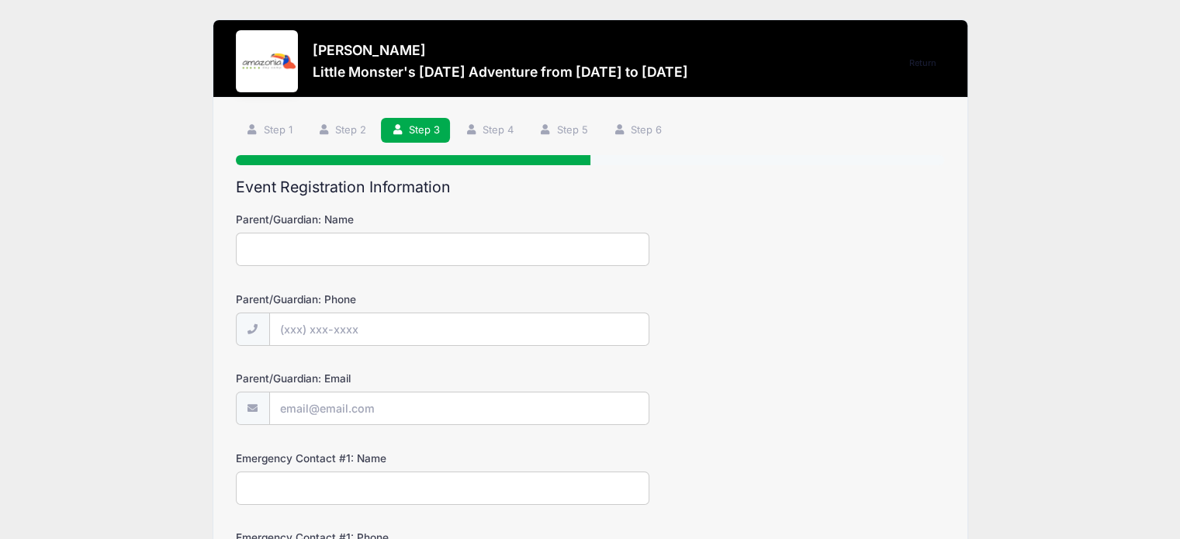
scroll to position [0, 0]
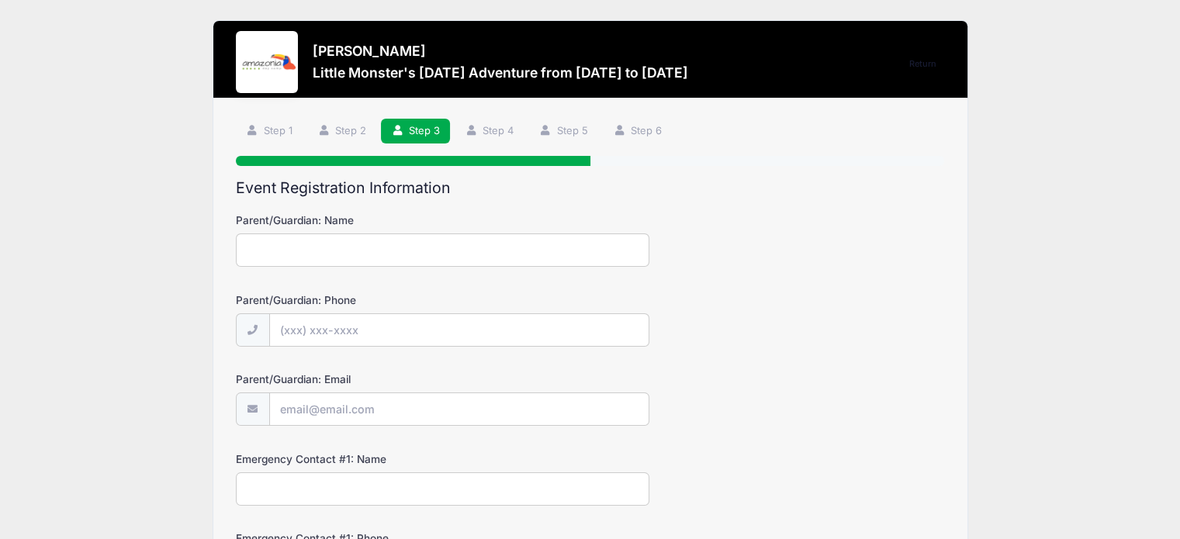
click at [577, 257] on input "Parent/Guardian: Name" at bounding box center [442, 249] width 413 height 33
type input "[PERSON_NAME]"
click at [372, 326] on input "Parent/Guardian: Phone" at bounding box center [459, 329] width 380 height 33
type input "[PHONE_NUMBER]"
click at [327, 406] on input "Parent/Guardian: Email" at bounding box center [459, 409] width 380 height 33
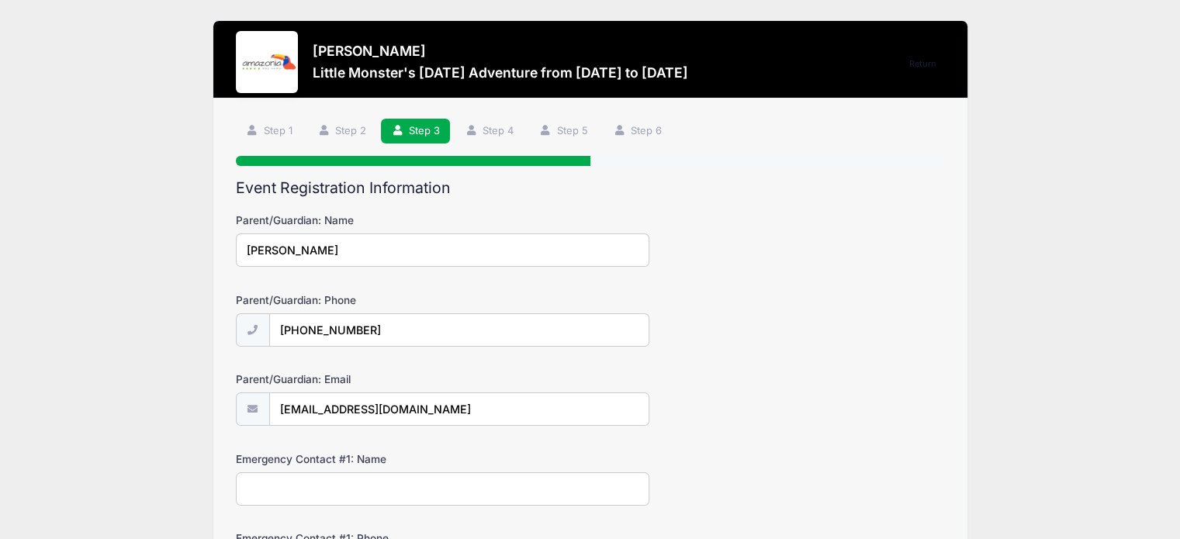
type input "[EMAIL_ADDRESS][DOMAIN_NAME]"
click at [292, 492] on input "Emergency Contact #1: Name" at bounding box center [442, 488] width 413 height 33
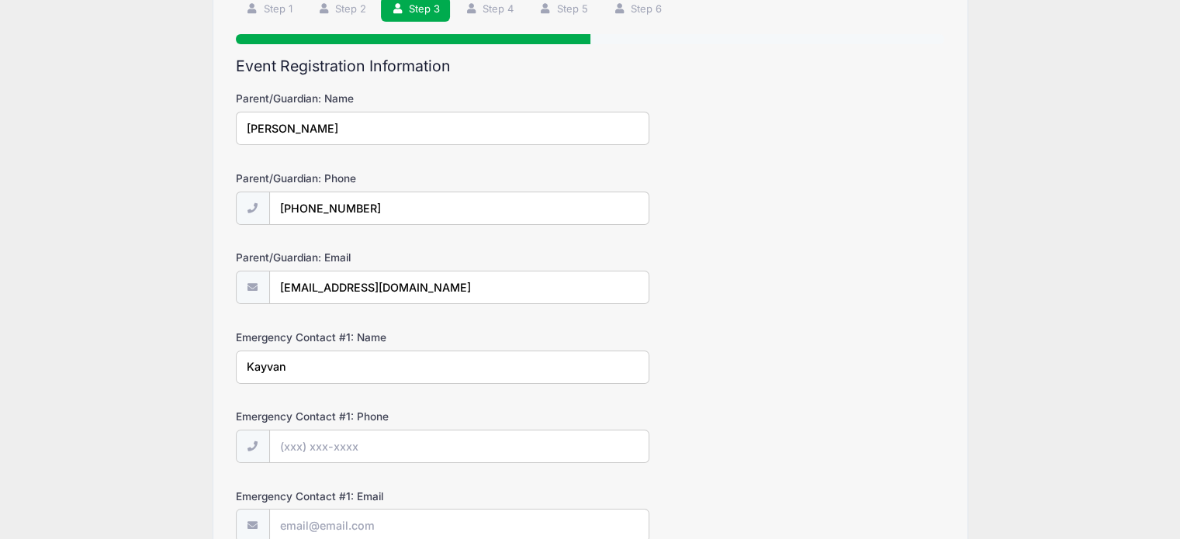
scroll to position [127, 0]
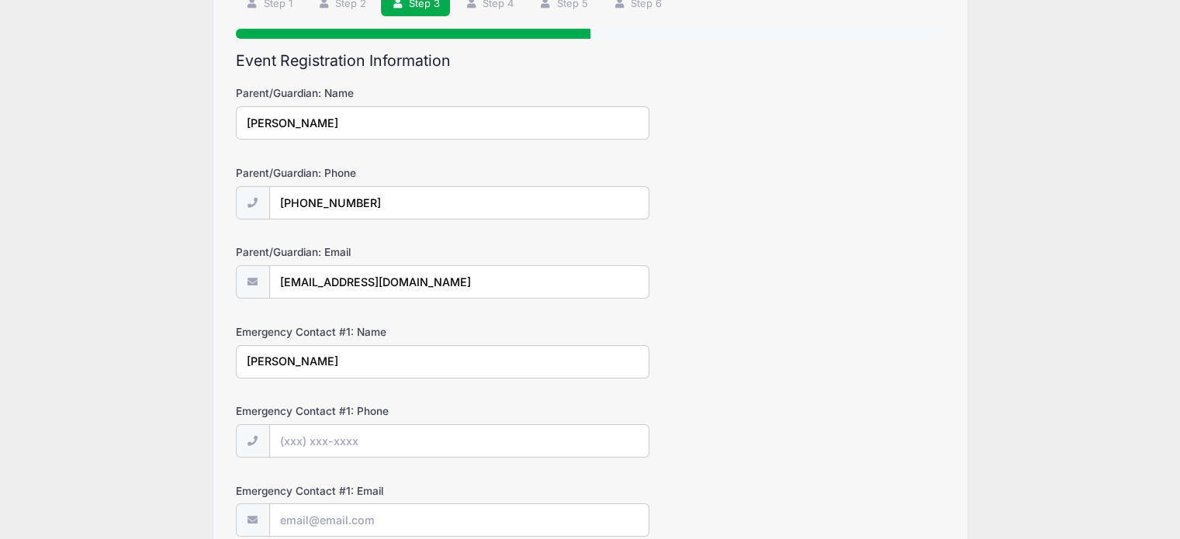
type input "[PERSON_NAME]"
click at [330, 431] on input "Emergency Contact #1: Phone" at bounding box center [459, 440] width 380 height 33
type input "[PHONE_NUMBER]"
click at [341, 517] on input "Emergency Contact #1: Email" at bounding box center [459, 519] width 380 height 33
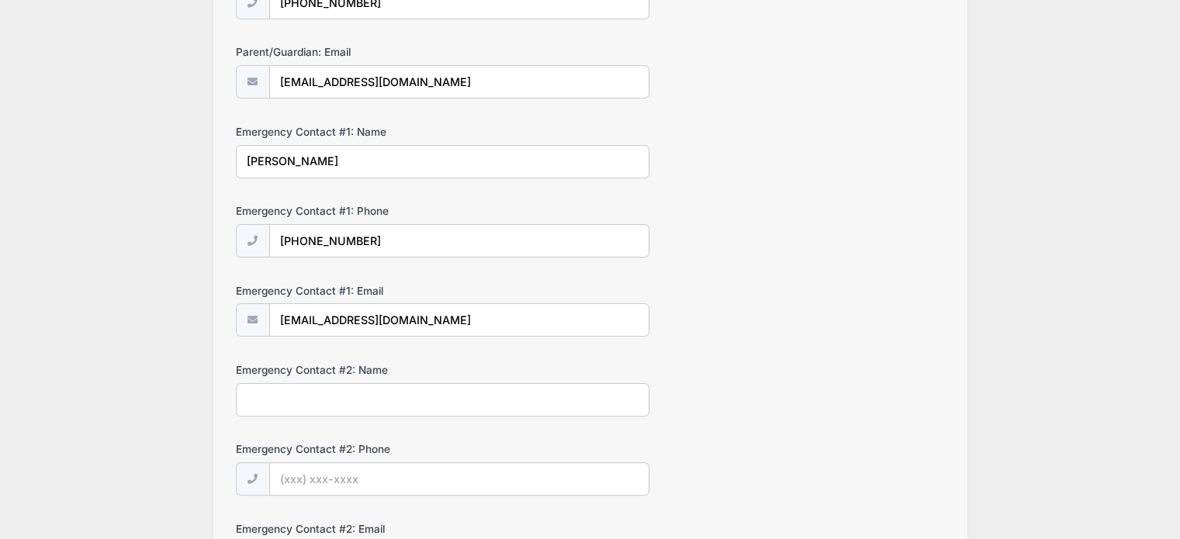
scroll to position [329, 0]
type input "[EMAIL_ADDRESS][DOMAIN_NAME]"
click at [578, 398] on input "Emergency Contact #2: Name" at bounding box center [442, 398] width 413 height 33
click at [373, 396] on input "Nilo" at bounding box center [442, 398] width 413 height 33
type input "[PERSON_NAME]"
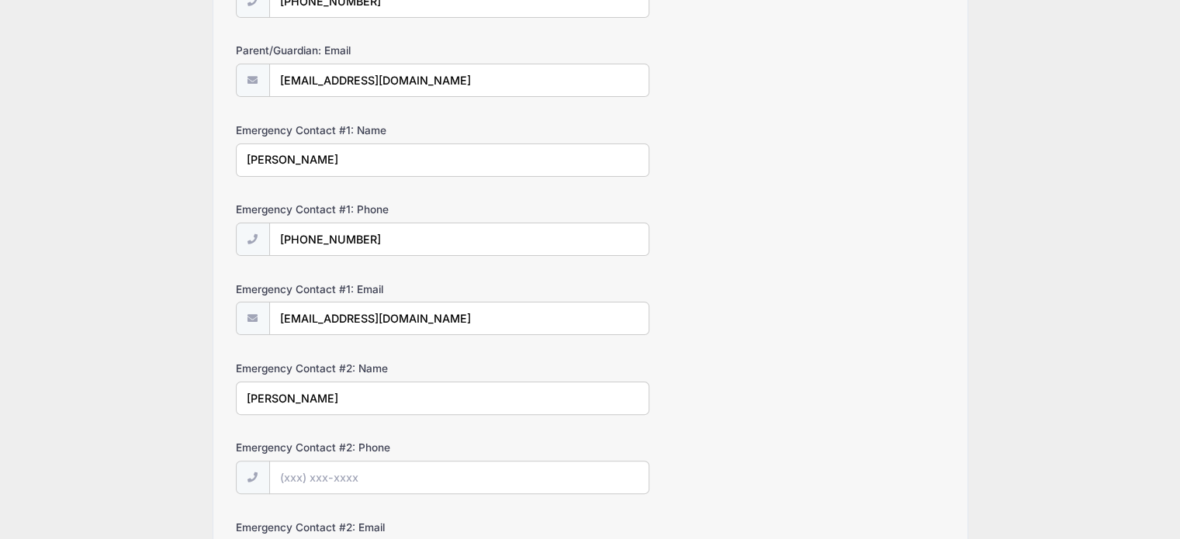
click at [315, 469] on input "Emergency Contact #2: Phone" at bounding box center [459, 477] width 380 height 33
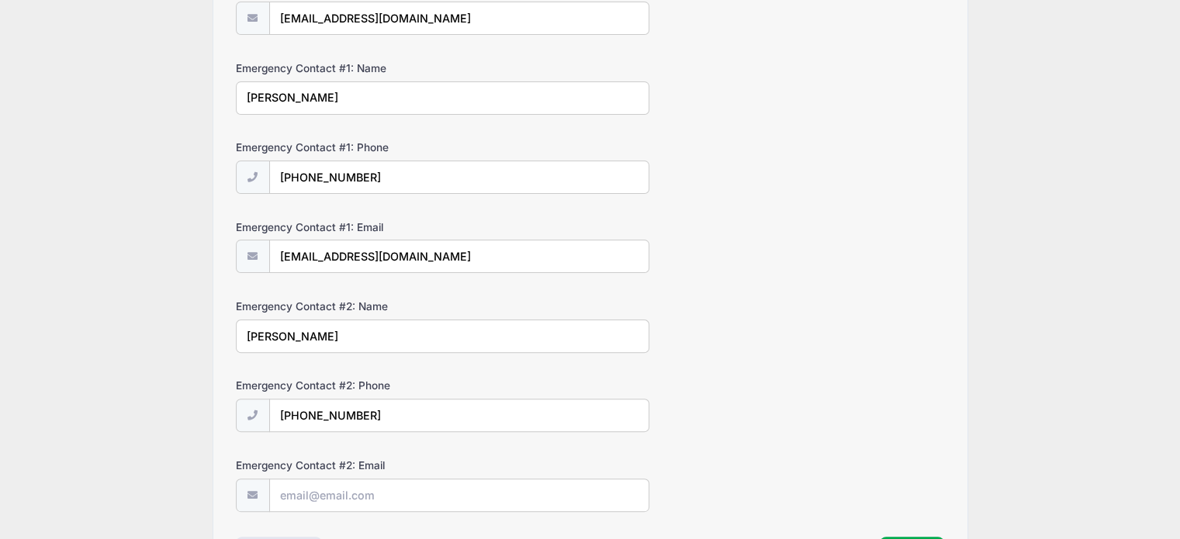
scroll to position [503, 0]
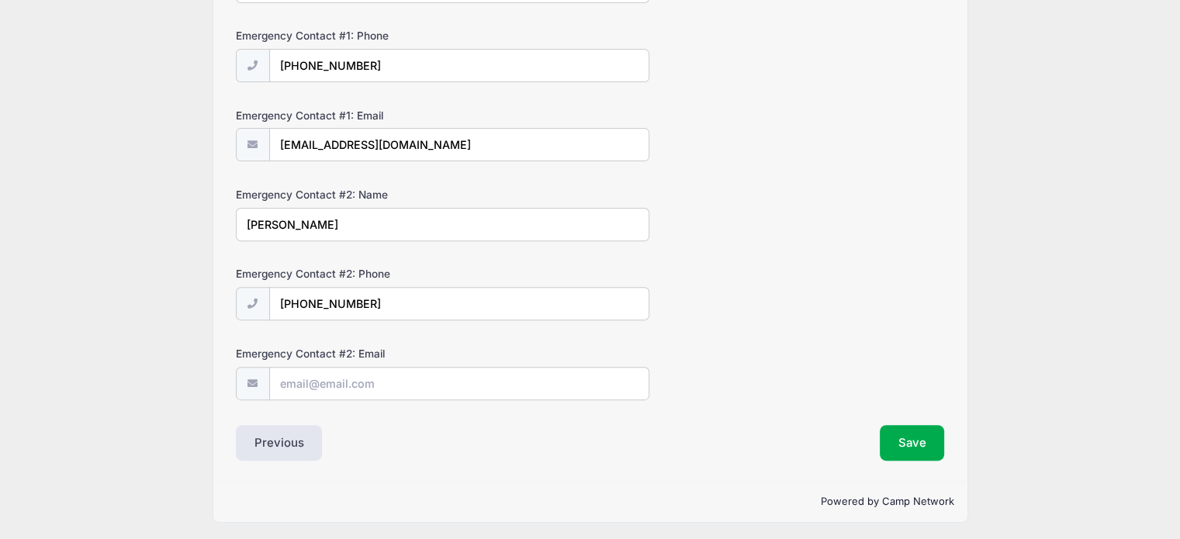
type input "[PHONE_NUMBER]"
click at [538, 388] on input "Emergency Contact #2: Email" at bounding box center [459, 383] width 380 height 33
type input "[EMAIL_ADDRESS][DOMAIN_NAME]"
click at [910, 439] on button "Save" at bounding box center [912, 443] width 65 height 36
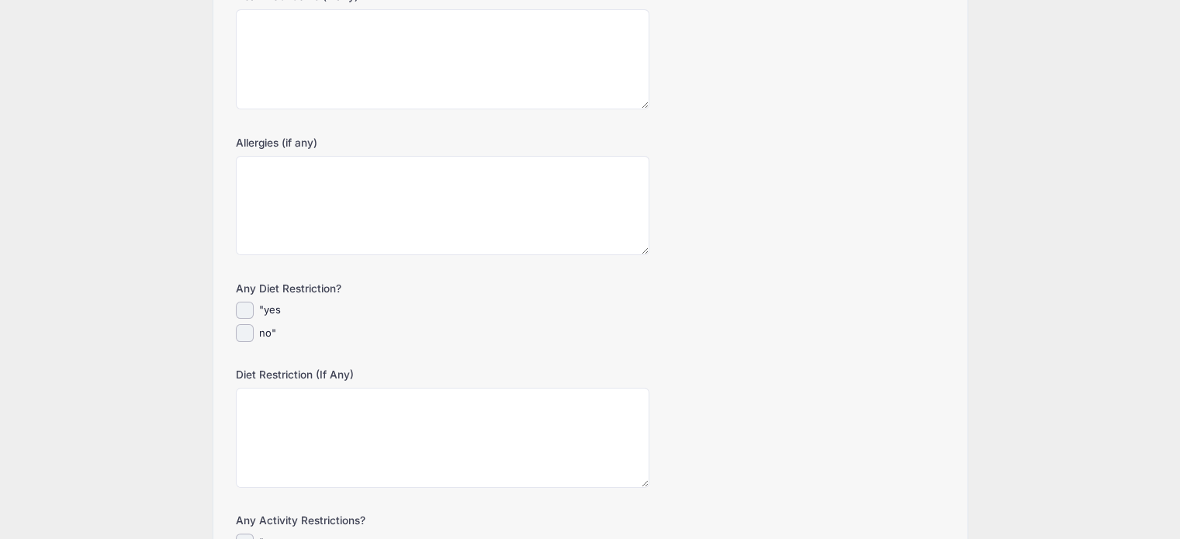
scroll to position [226, 0]
click at [240, 334] on input "no"" at bounding box center [245, 332] width 18 height 18
checkbox input "true"
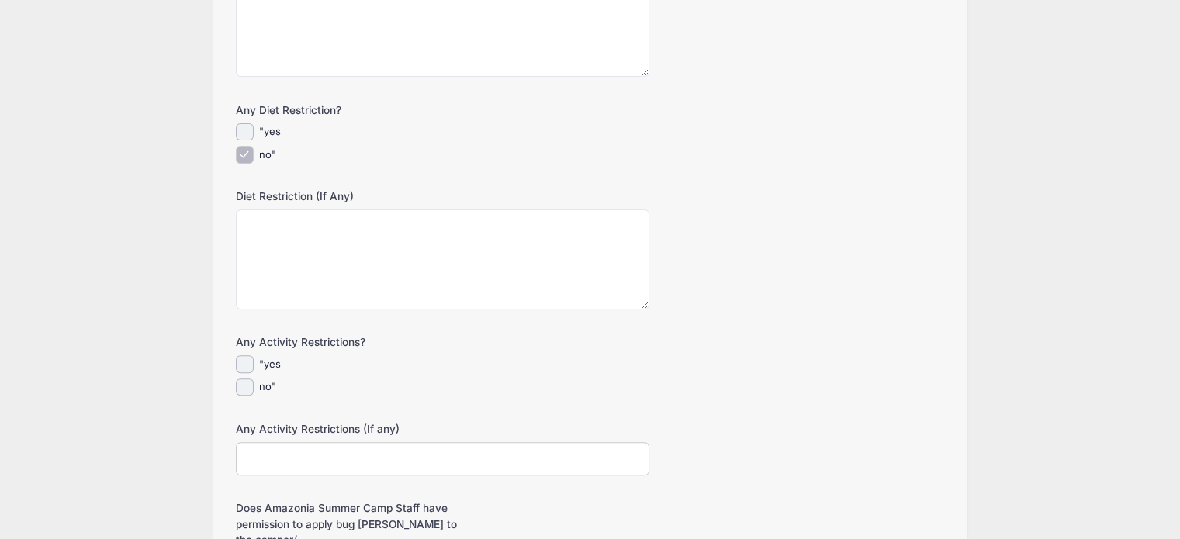
scroll to position [419, 0]
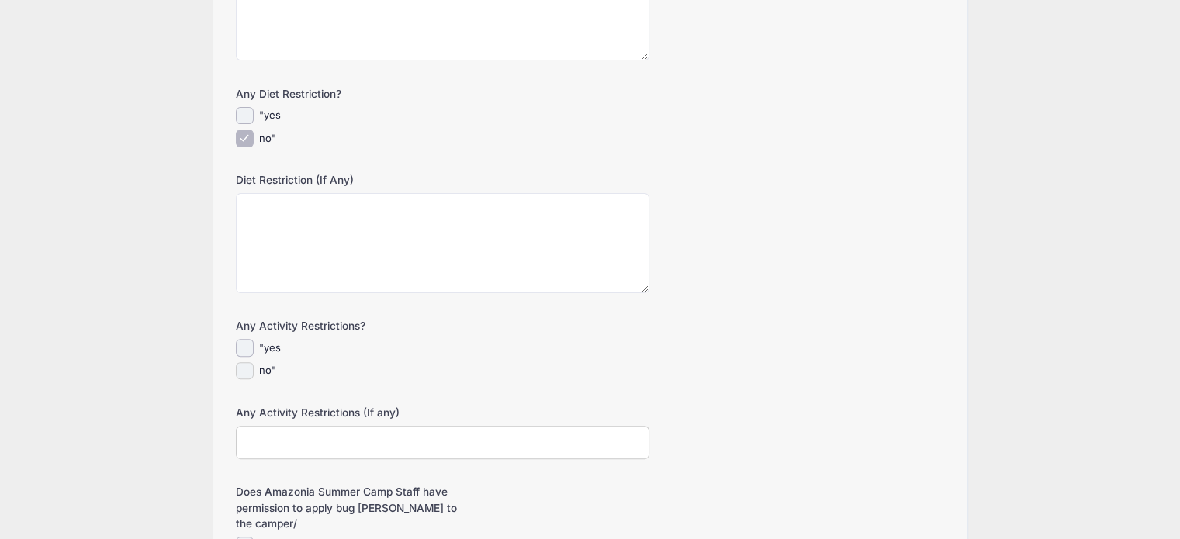
click at [237, 373] on input "no"" at bounding box center [245, 371] width 18 height 18
checkbox input "true"
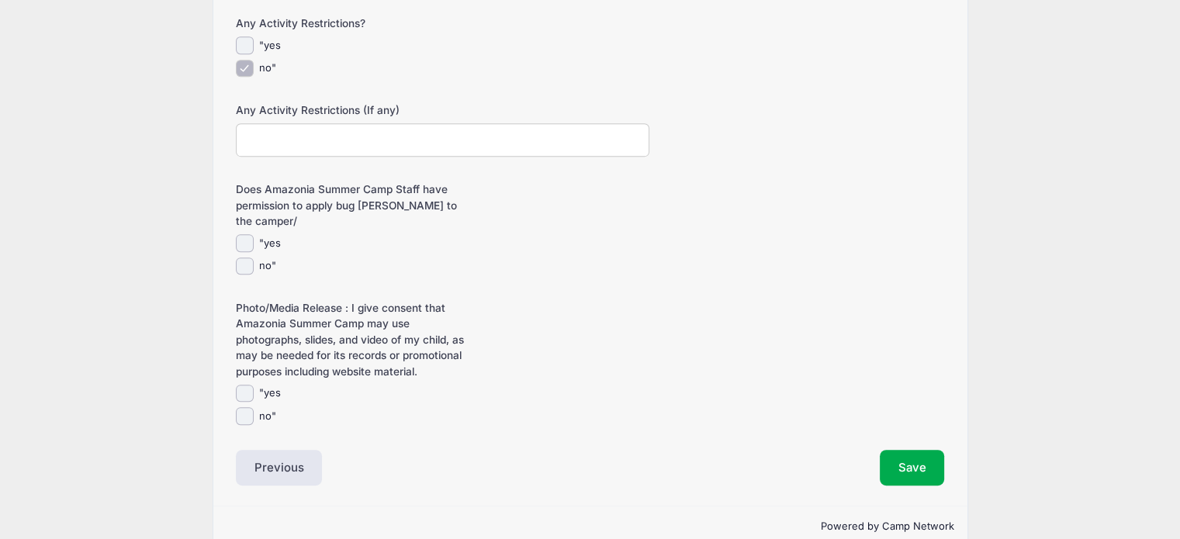
scroll to position [732, 0]
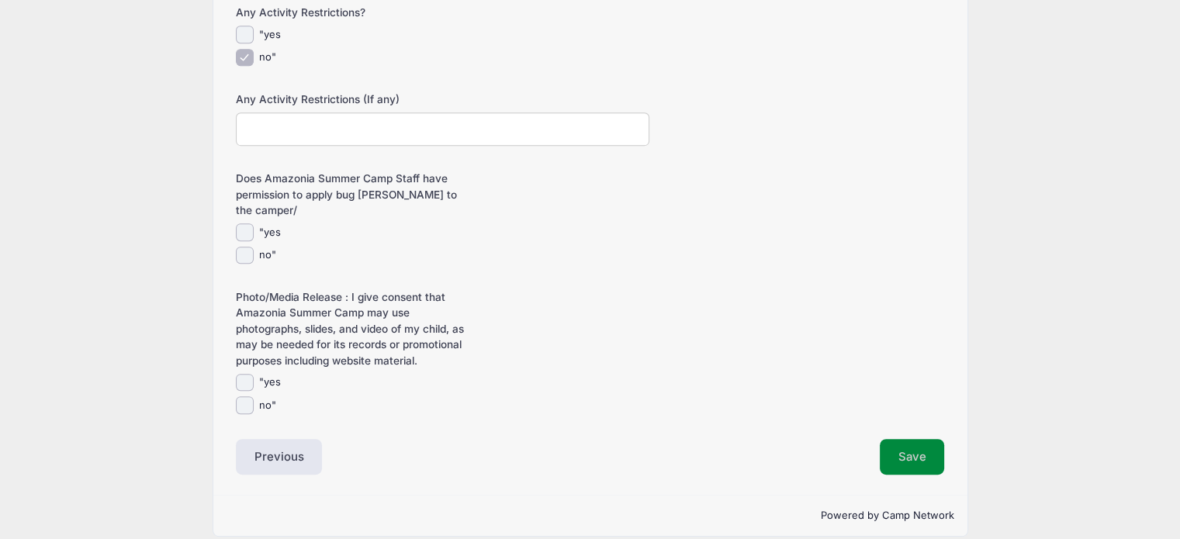
click at [909, 439] on button "Save" at bounding box center [912, 457] width 65 height 36
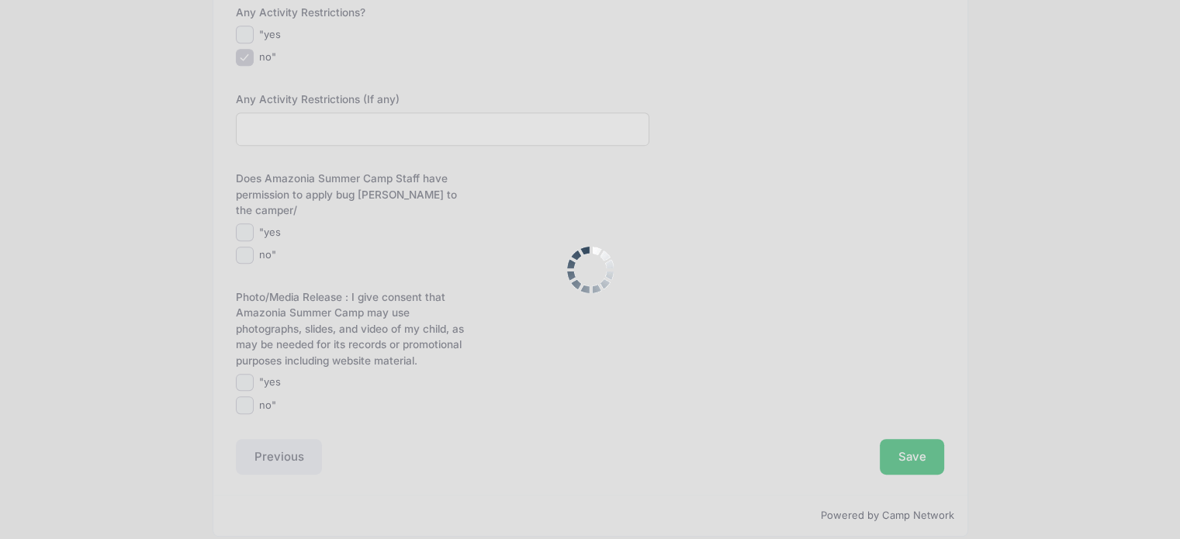
click at [0, 0] on div "Event Registration Information Has the camper ever been treated for attention d…" at bounding box center [0, 0] width 0 height 0
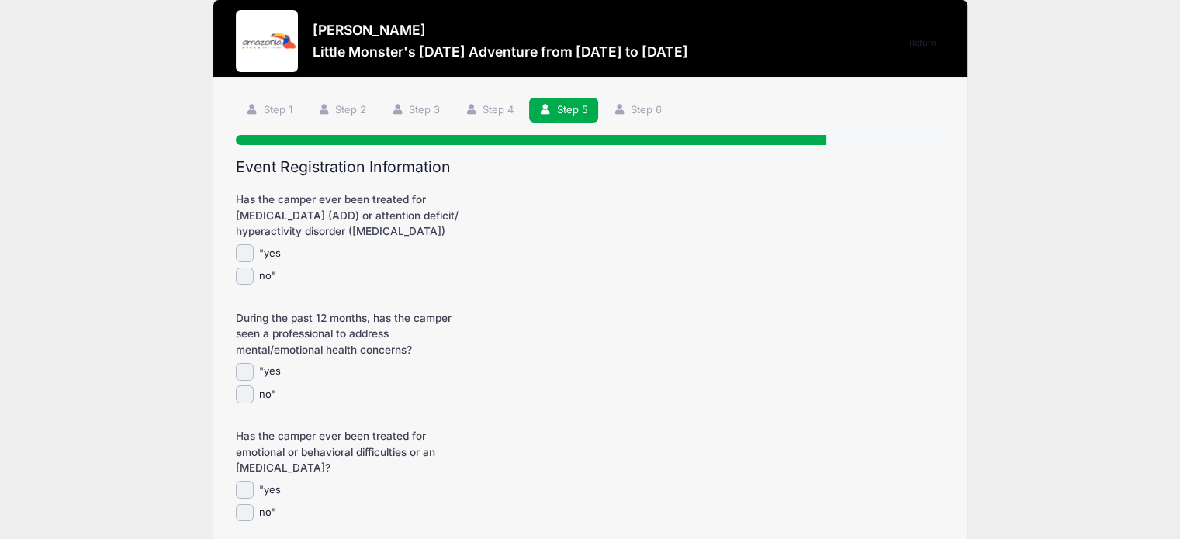
scroll to position [25, 0]
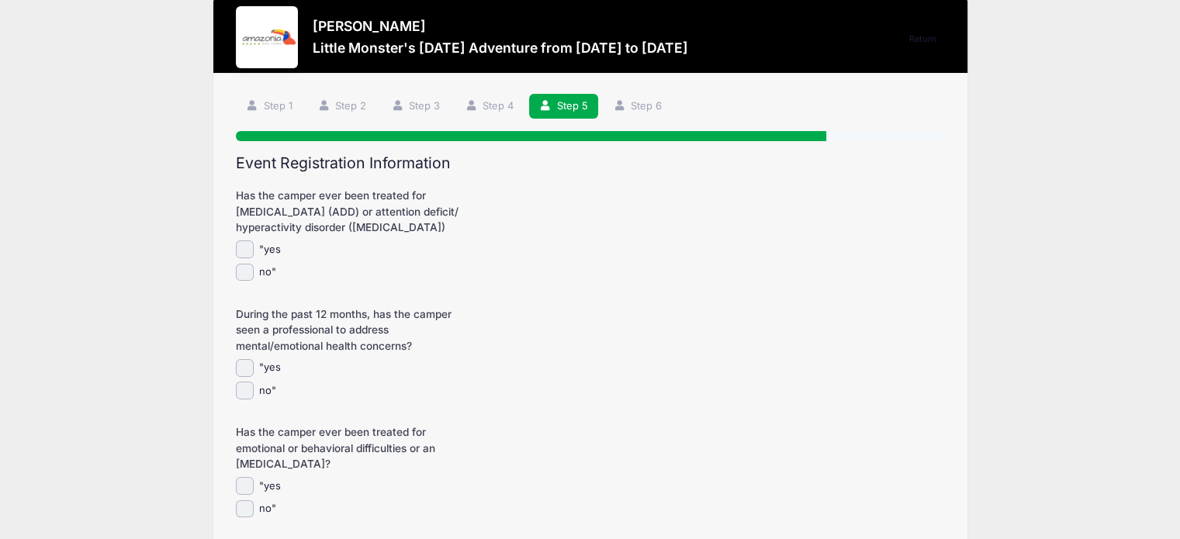
click at [245, 276] on input "no"" at bounding box center [245, 273] width 18 height 18
checkbox input "true"
click at [247, 394] on input "no"" at bounding box center [245, 391] width 18 height 18
checkbox input "true"
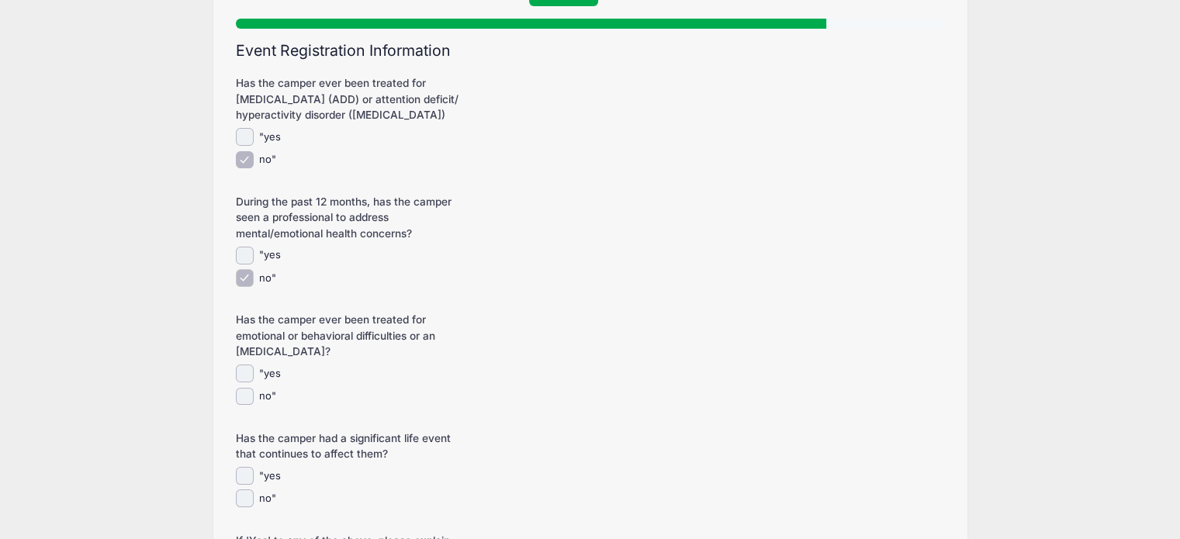
scroll to position [157, 0]
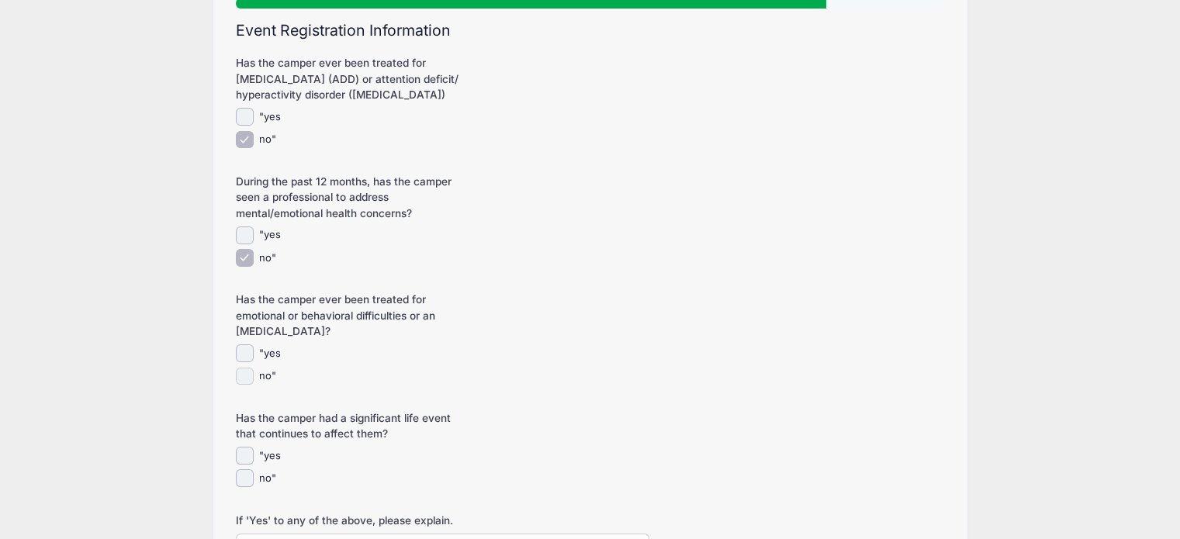
click at [238, 377] on input "no"" at bounding box center [245, 377] width 18 height 18
checkbox input "true"
click at [245, 475] on input "no"" at bounding box center [245, 478] width 18 height 18
checkbox input "true"
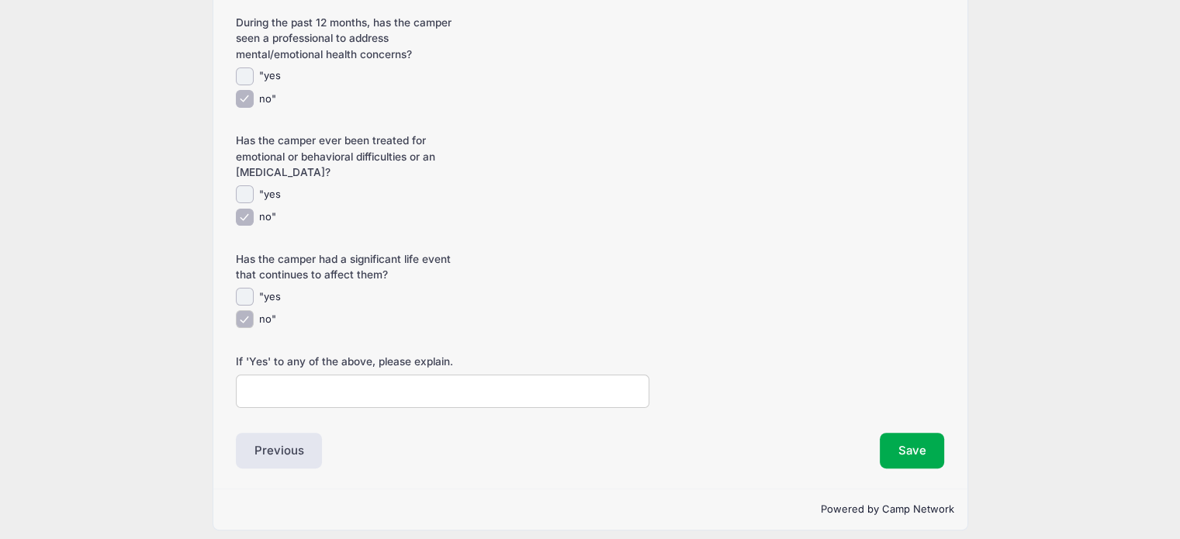
scroll to position [326, 0]
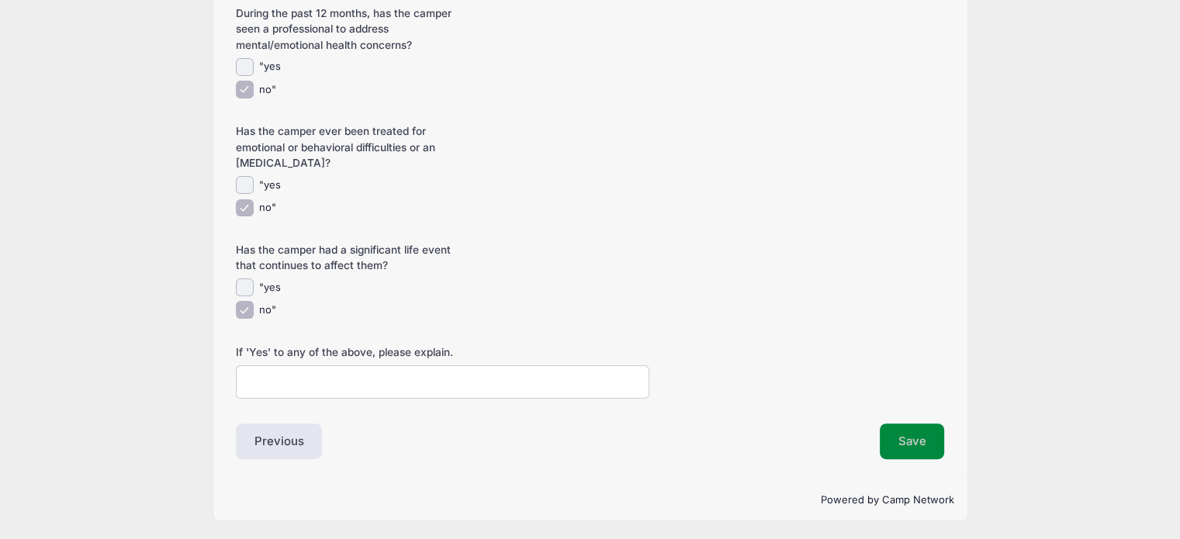
click at [918, 442] on button "Save" at bounding box center [912, 442] width 65 height 36
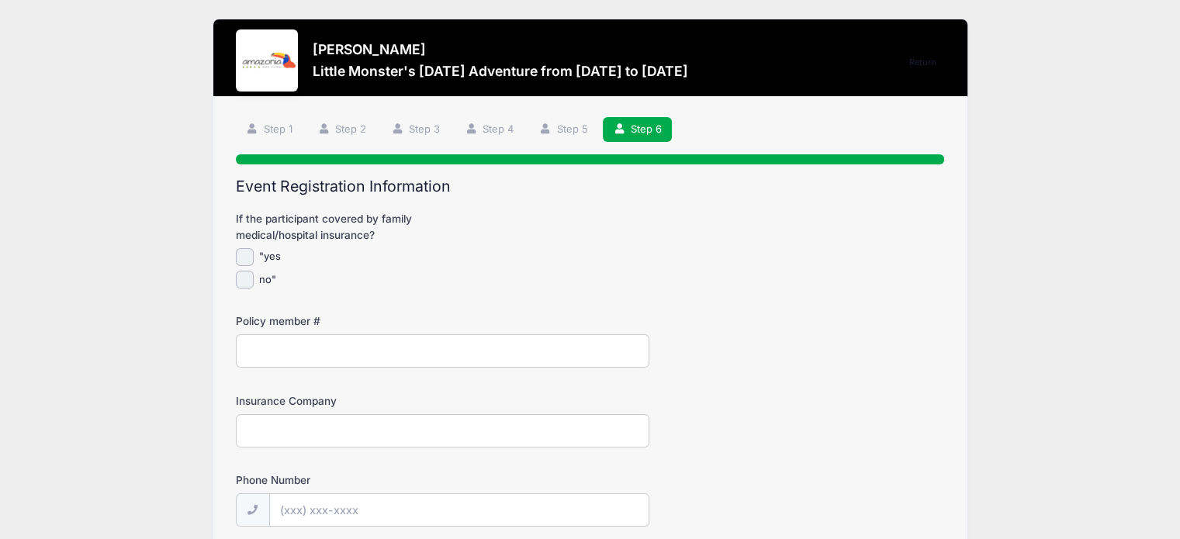
scroll to position [0, 0]
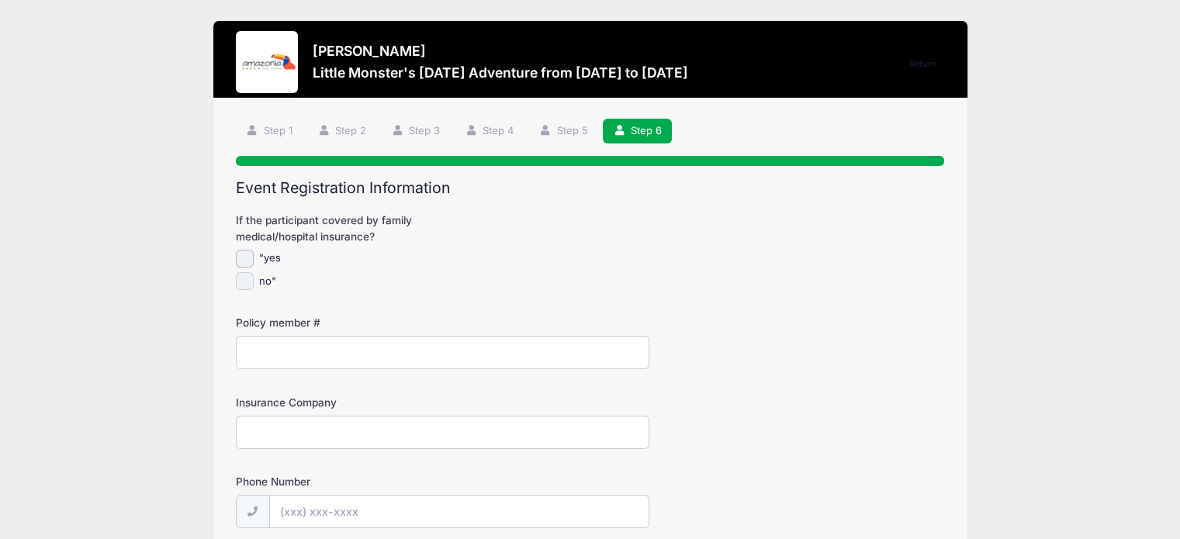
click at [245, 289] on input "no"" at bounding box center [245, 281] width 18 height 18
checkbox input "true"
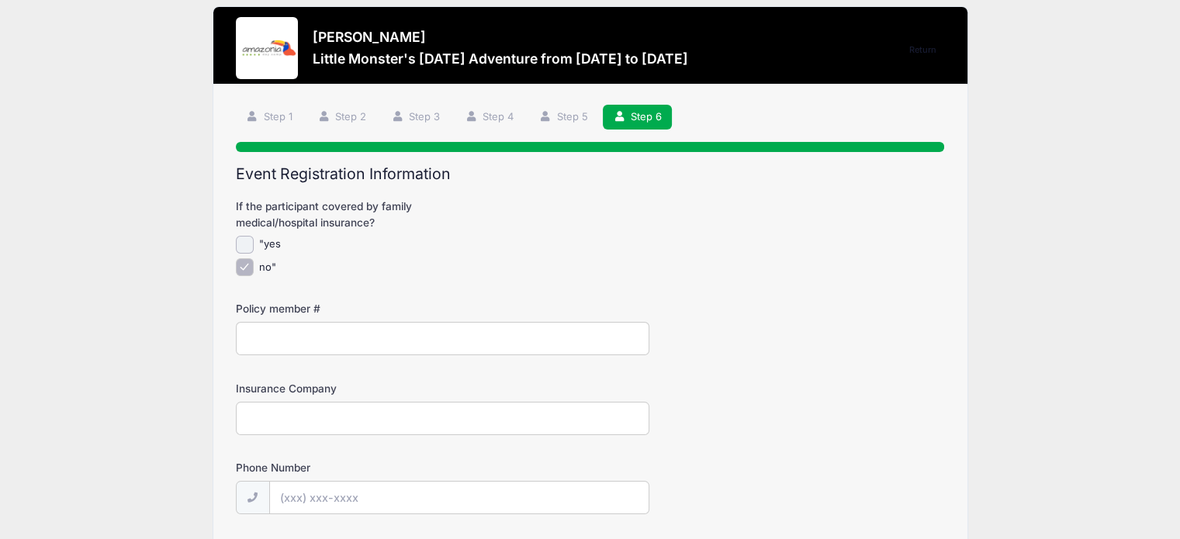
scroll to position [43, 0]
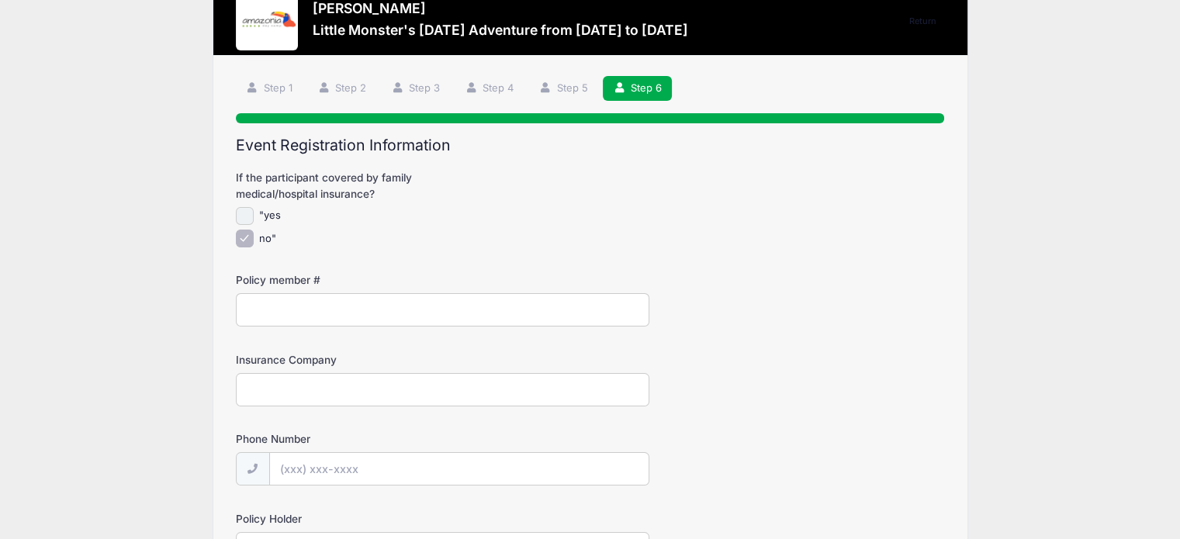
click at [244, 213] on input ""yes" at bounding box center [245, 216] width 18 height 18
checkbox input "true"
click at [241, 242] on input "no"" at bounding box center [245, 239] width 18 height 18
checkbox input "false"
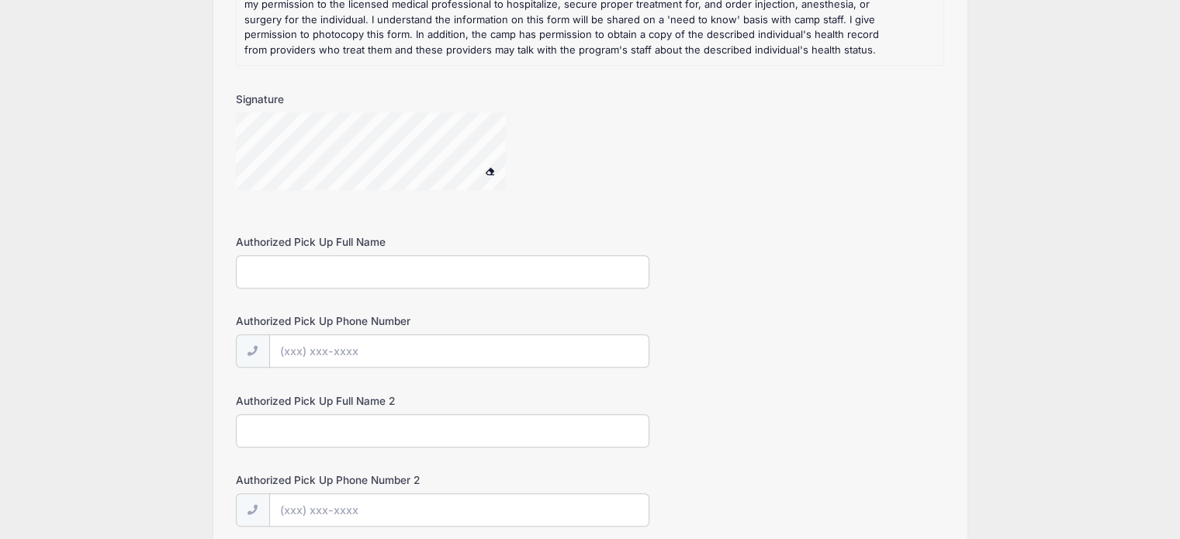
scroll to position [1322, 0]
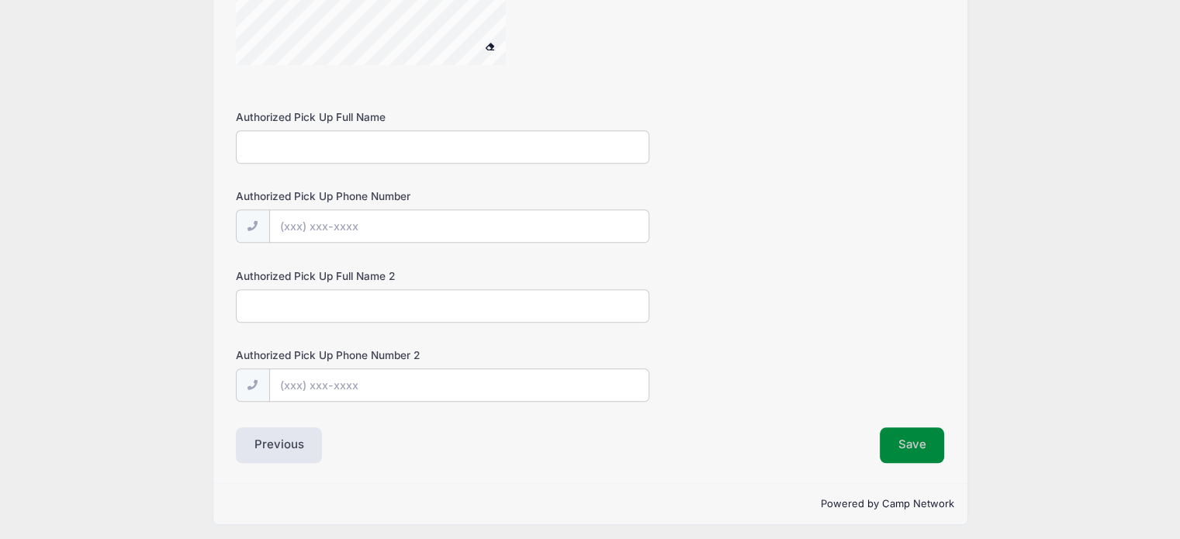
click at [899, 456] on button "Save" at bounding box center [912, 445] width 65 height 36
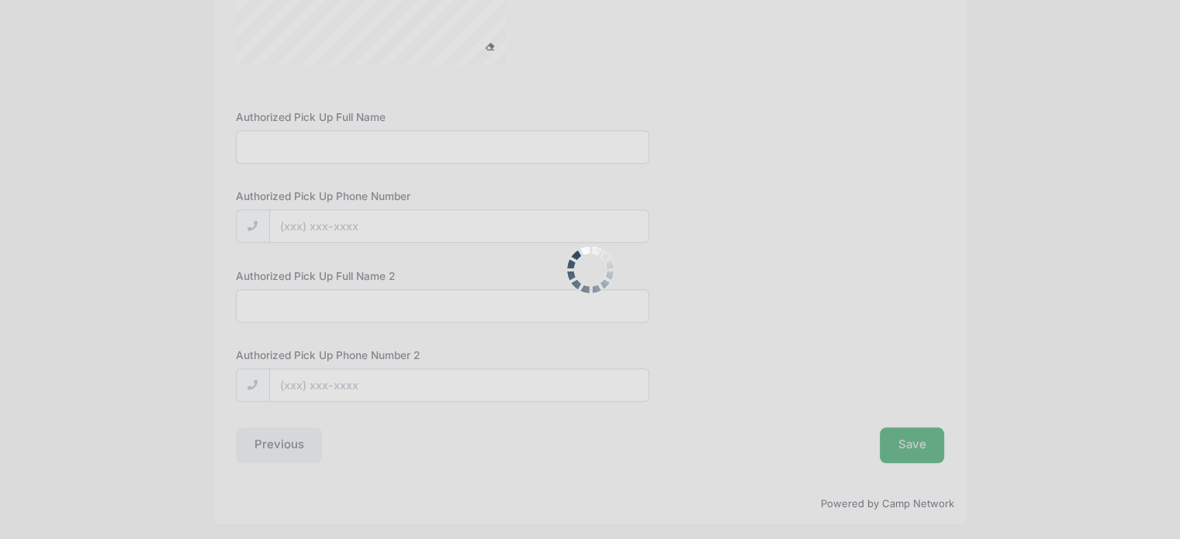
scroll to position [0, 0]
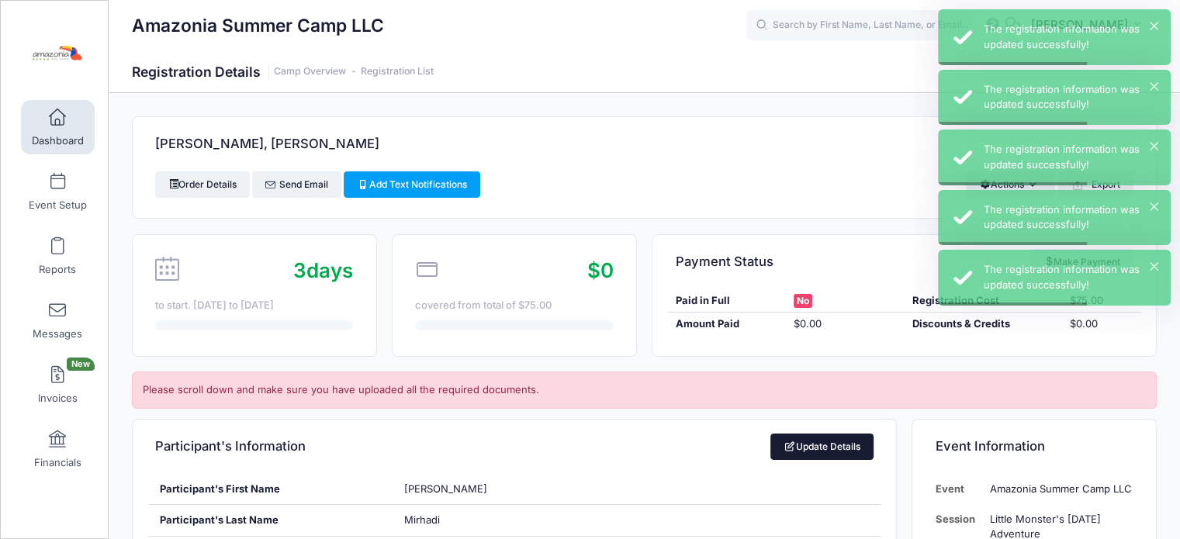
click at [816, 448] on link "Update Details" at bounding box center [821, 447] width 103 height 26
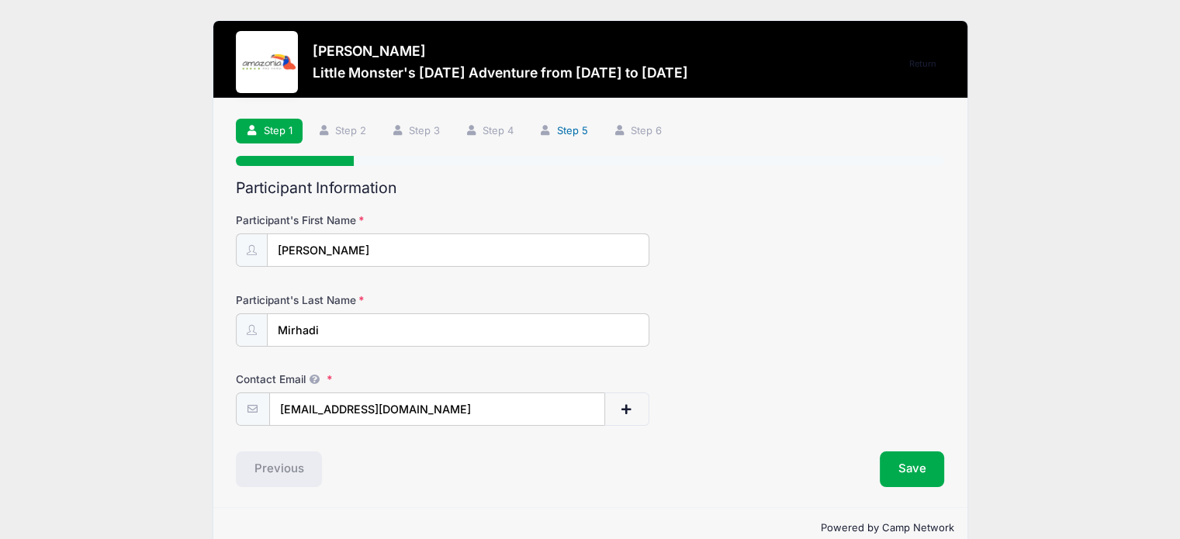
click at [571, 134] on link "Step 5" at bounding box center [563, 132] width 69 height 26
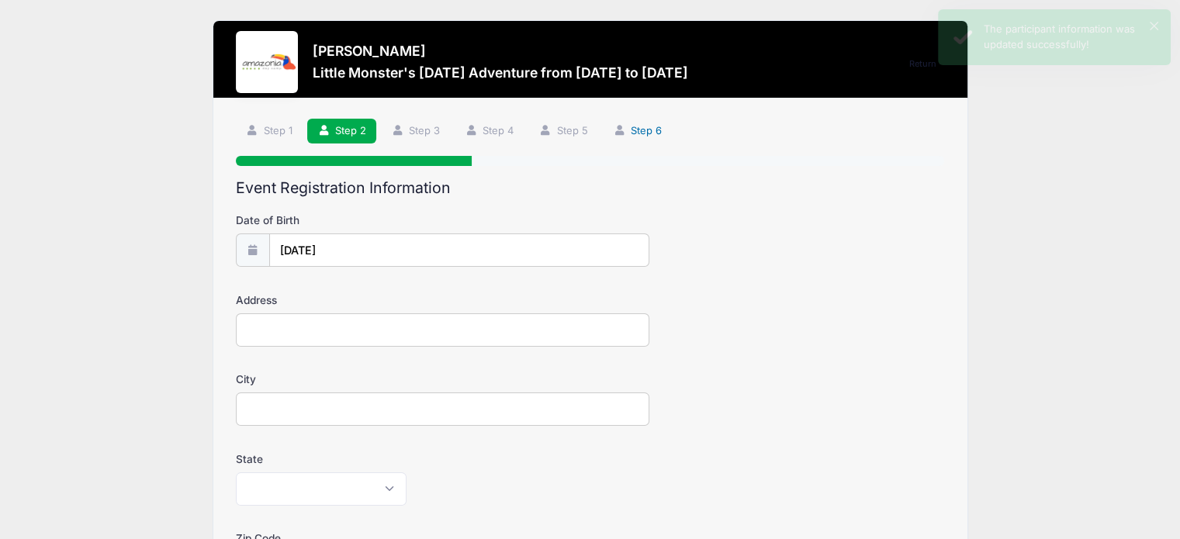
click at [652, 135] on link "Step 6" at bounding box center [637, 132] width 69 height 26
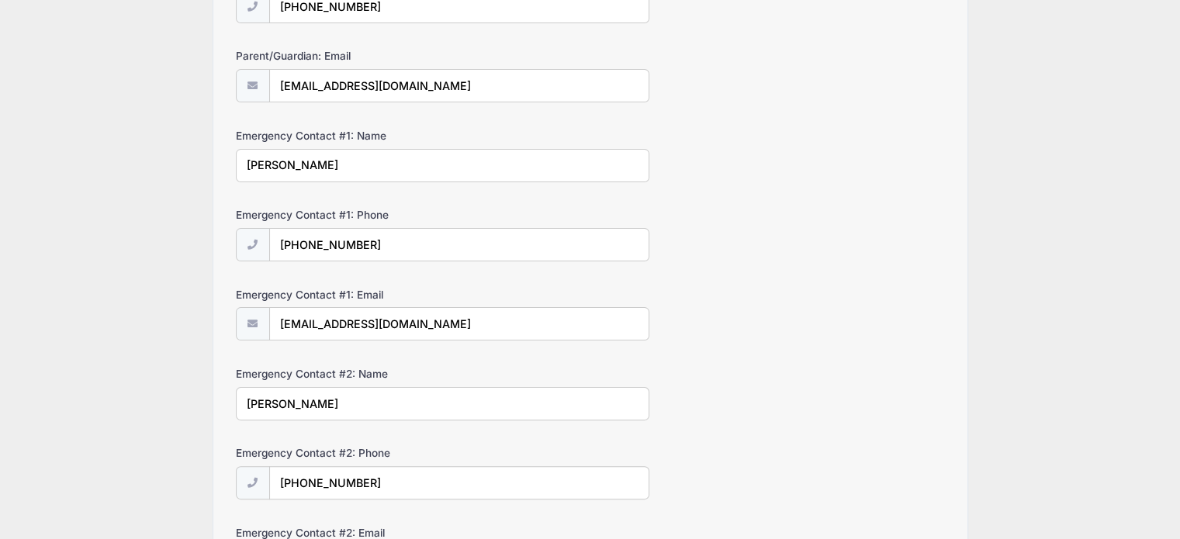
scroll to position [503, 0]
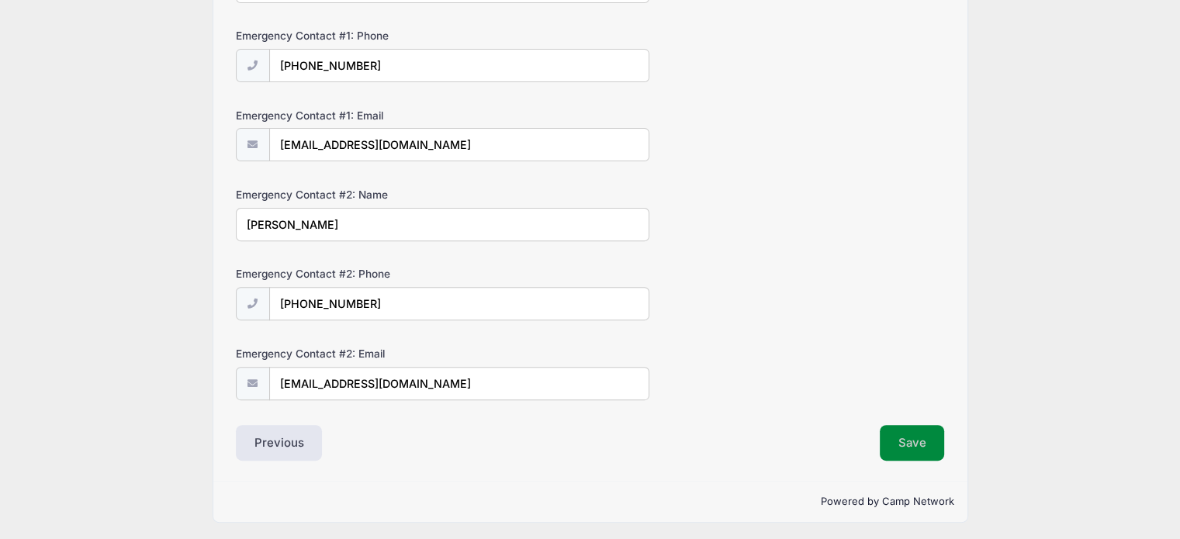
click at [906, 446] on button "Save" at bounding box center [912, 443] width 65 height 36
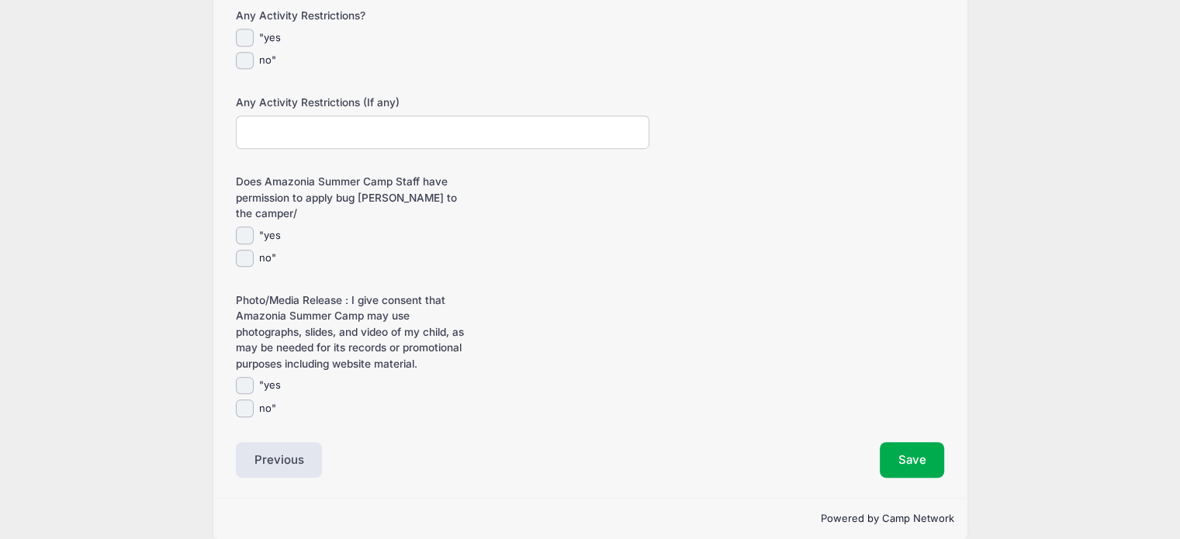
scroll to position [732, 0]
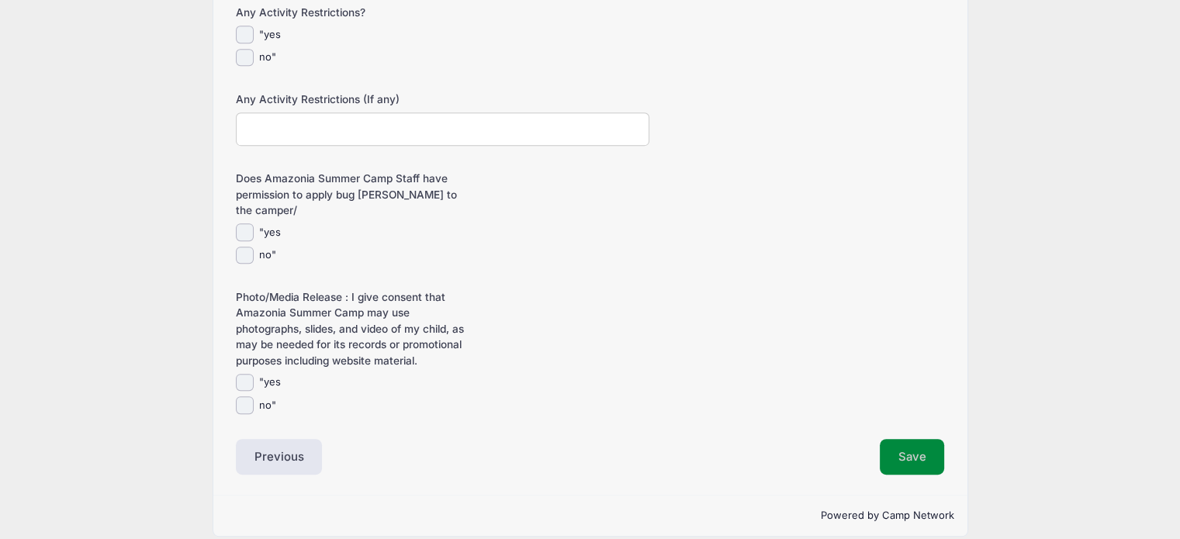
click at [897, 451] on button "Save" at bounding box center [912, 457] width 65 height 36
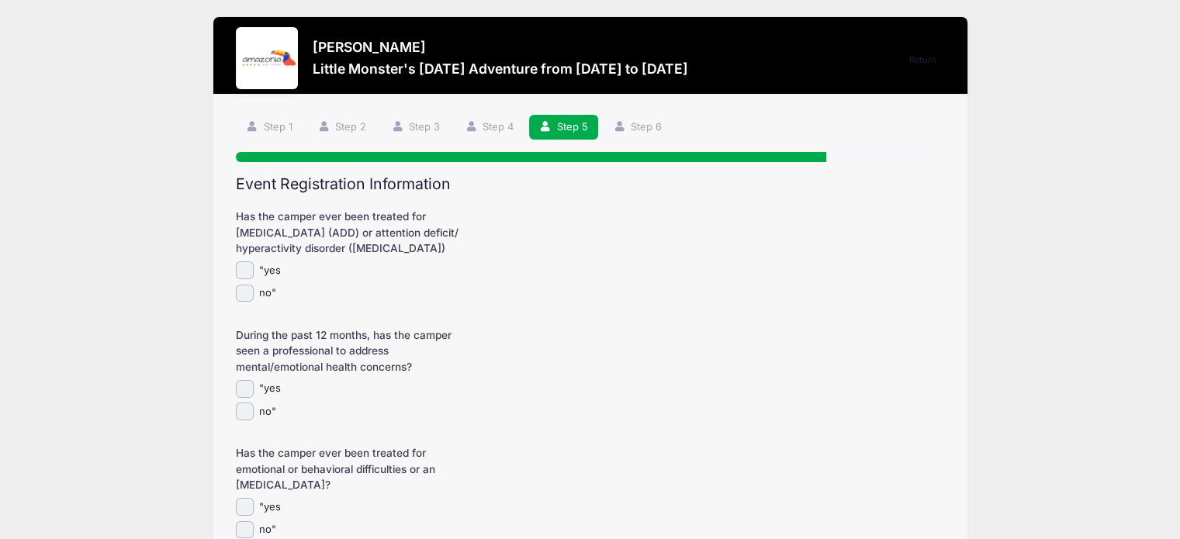
scroll to position [0, 0]
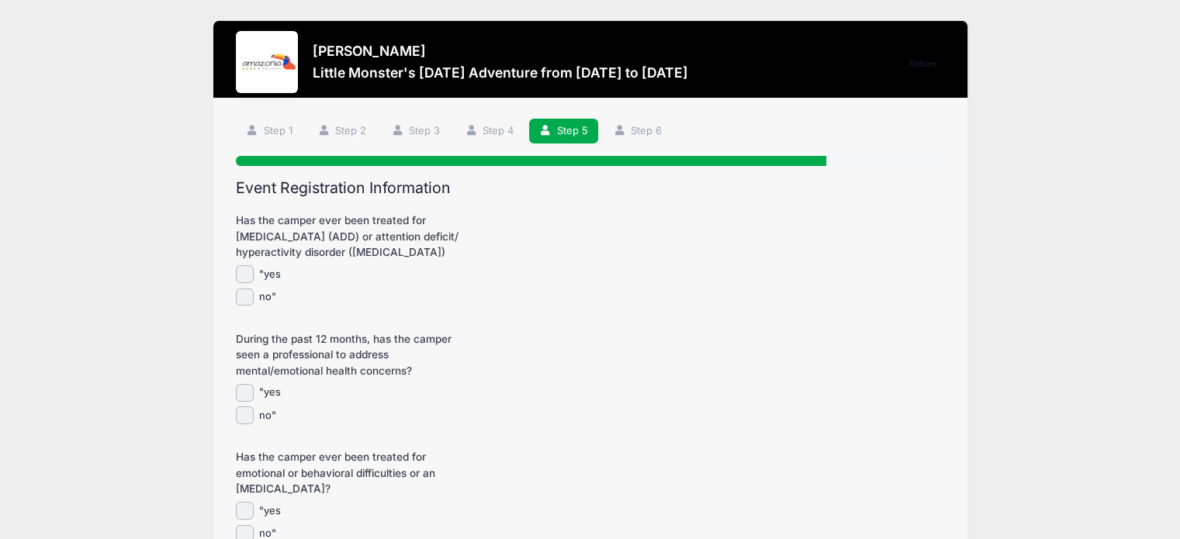
click at [238, 292] on input "no"" at bounding box center [245, 298] width 18 height 18
checkbox input "true"
click at [246, 421] on input "no"" at bounding box center [245, 415] width 18 height 18
checkbox input "true"
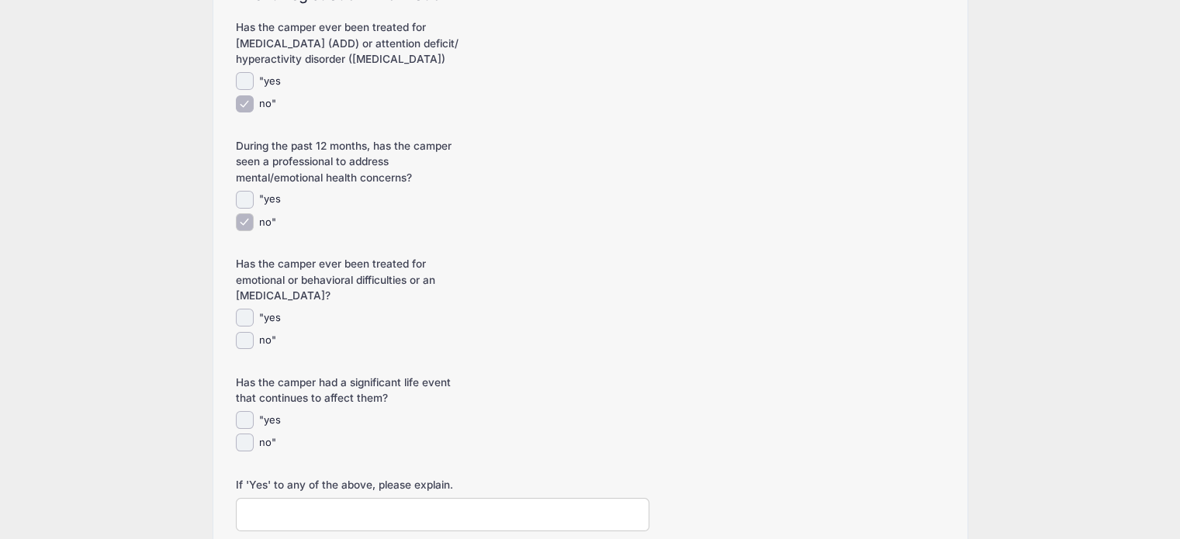
scroll to position [203, 0]
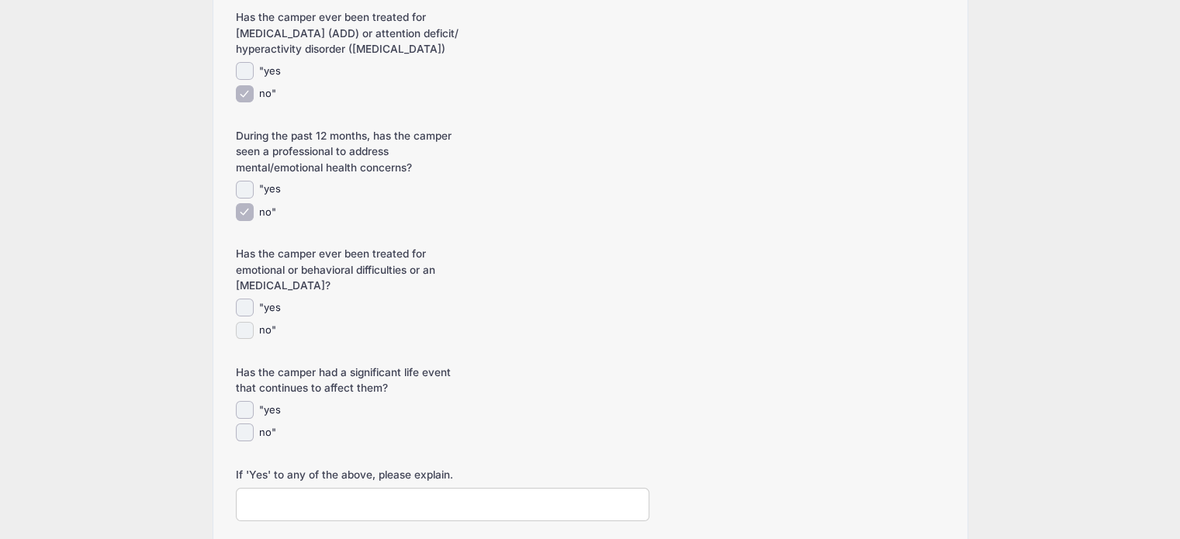
click at [236, 329] on input "no"" at bounding box center [245, 331] width 18 height 18
checkbox input "true"
click at [251, 438] on input "no"" at bounding box center [245, 433] width 18 height 18
checkbox input "true"
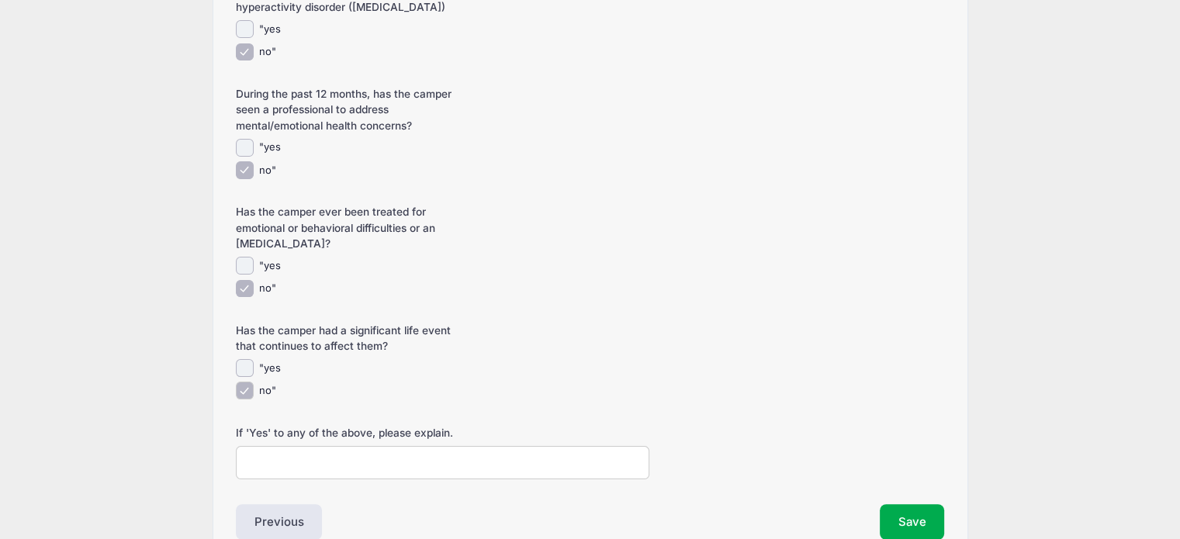
scroll to position [326, 0]
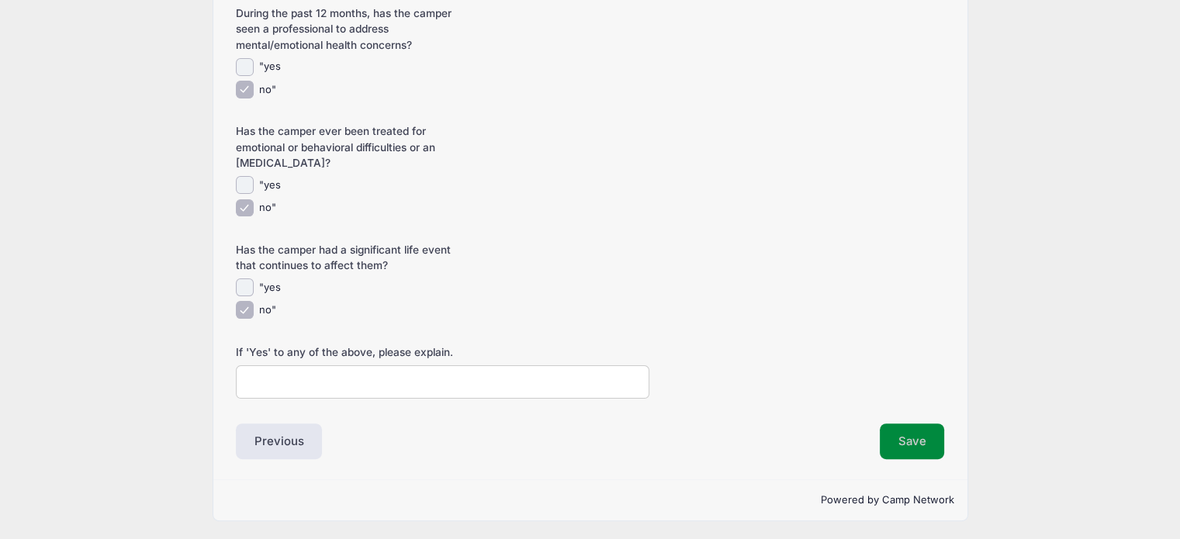
click at [913, 447] on button "Save" at bounding box center [912, 442] width 65 height 36
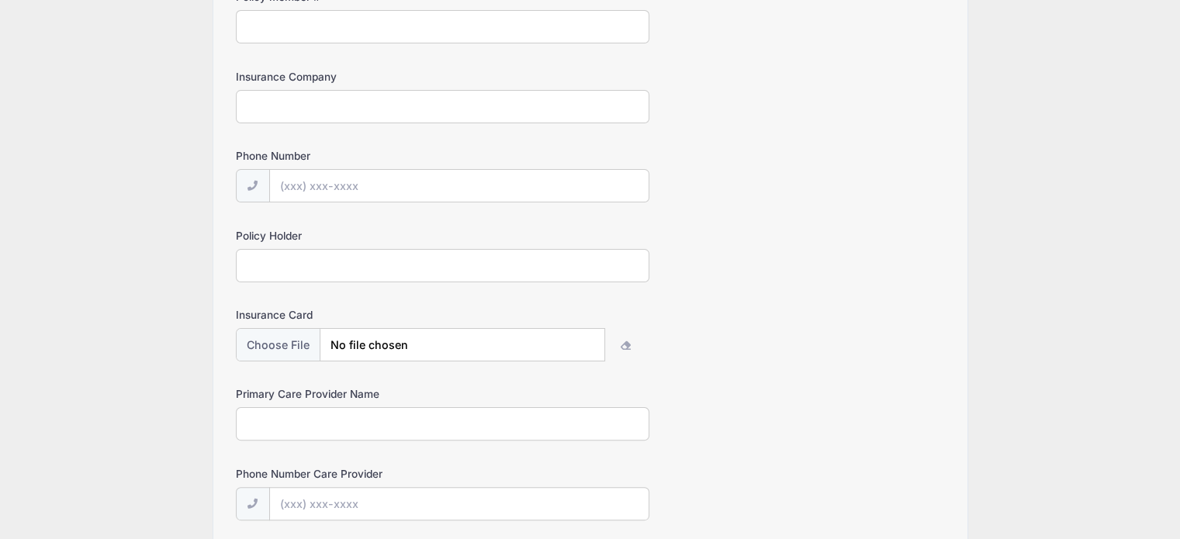
scroll to position [0, 0]
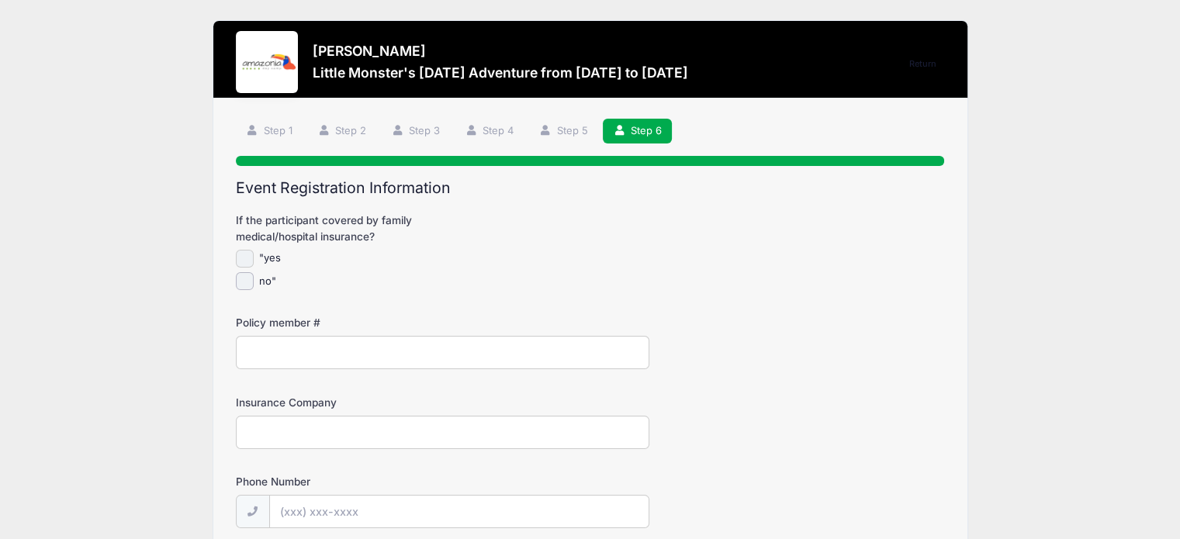
click at [245, 256] on input ""yes" at bounding box center [245, 259] width 18 height 18
checkbox input "true"
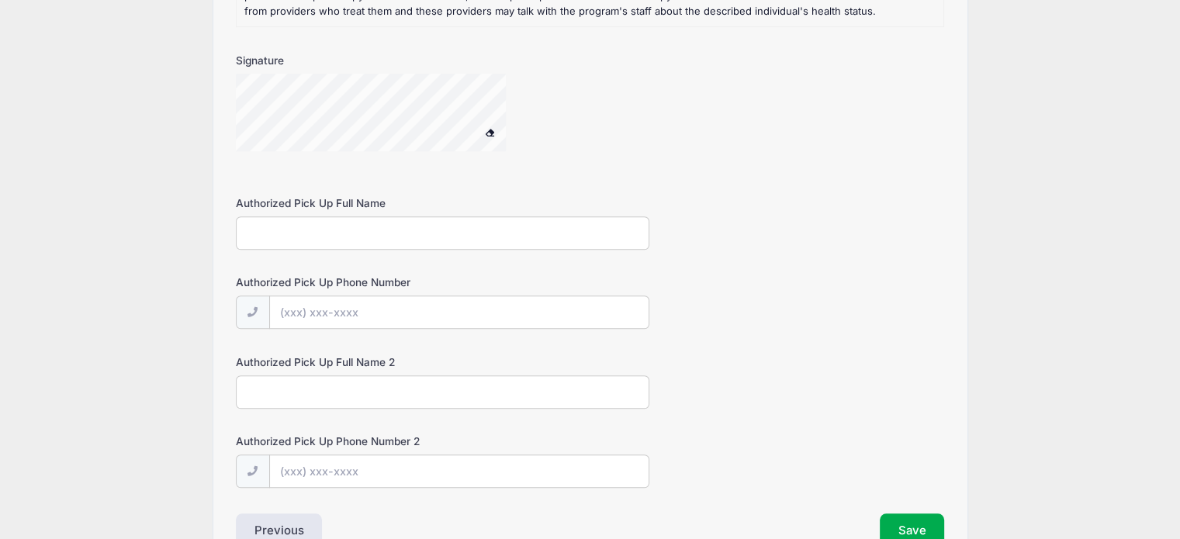
scroll to position [1237, 0]
click at [590, 223] on input "Authorized Pick Up Full Name" at bounding box center [442, 231] width 413 height 33
type input "[PERSON_NAME]"
click at [406, 299] on input "Authorized Pick Up Phone Number" at bounding box center [459, 310] width 380 height 33
type input "[PHONE_NUMBER]"
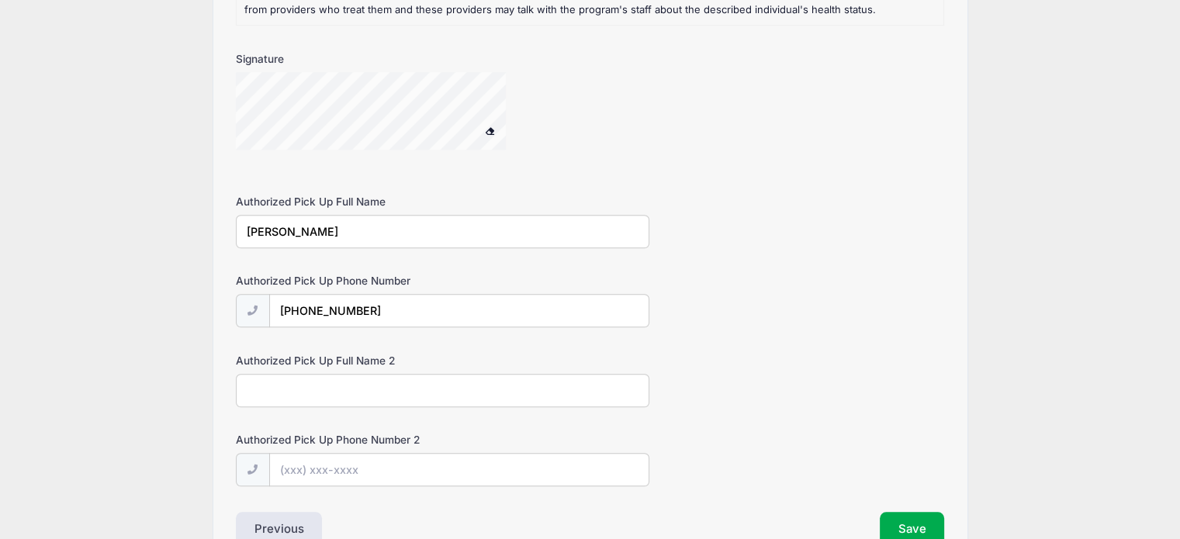
click at [332, 390] on input "Authorized Pick Up Full Name 2" at bounding box center [442, 390] width 413 height 33
type input "N"
type input "[PERSON_NAME]"
click at [323, 469] on input "Authorized Pick Up Phone Number 2" at bounding box center [459, 469] width 380 height 33
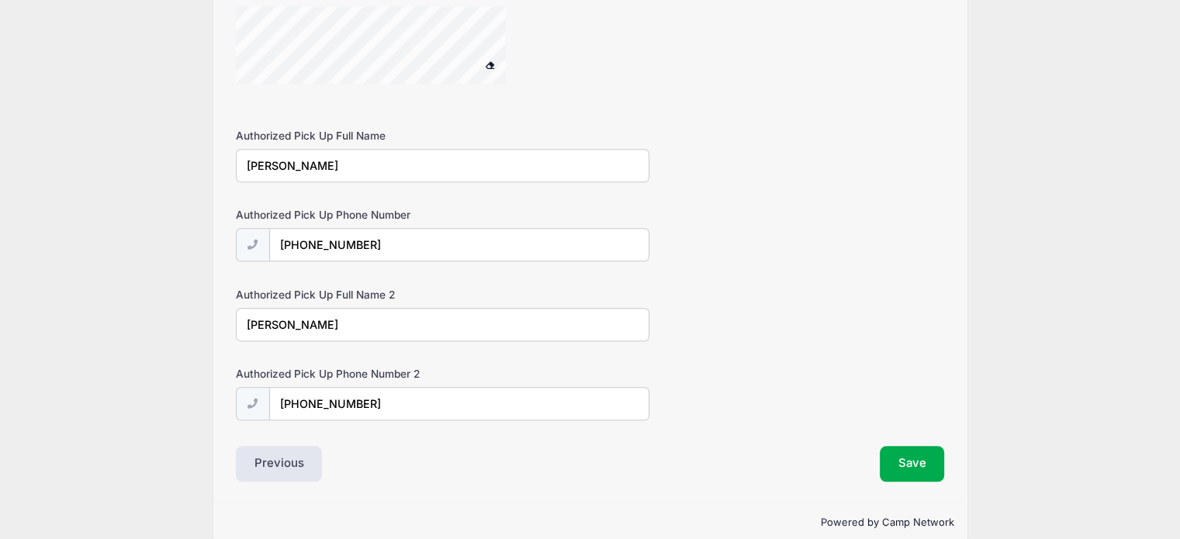
scroll to position [1322, 0]
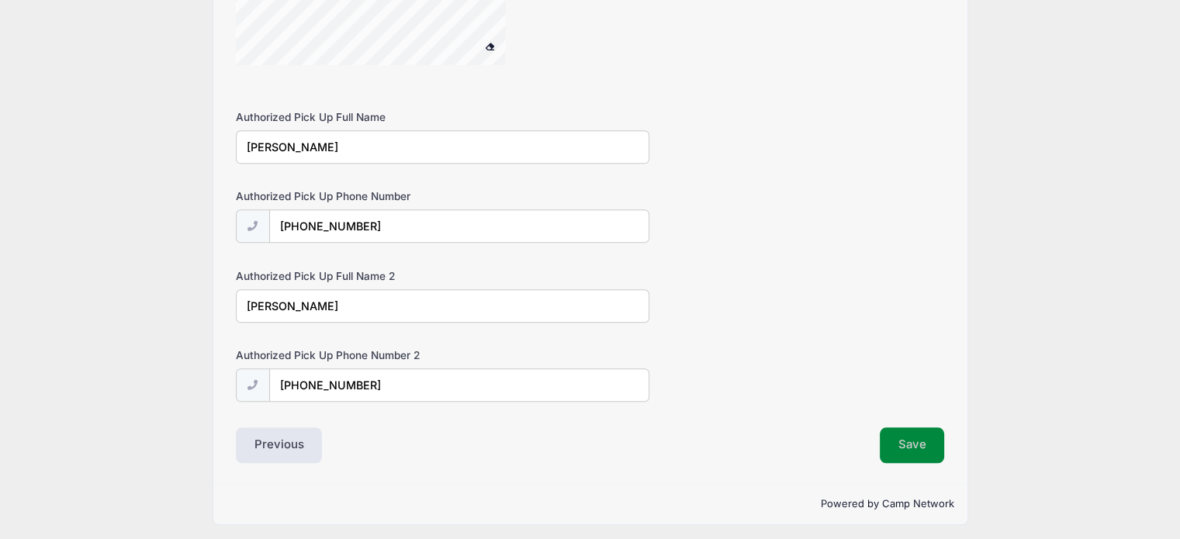
type input "[PHONE_NUMBER]"
click at [908, 456] on button "Save" at bounding box center [912, 445] width 65 height 36
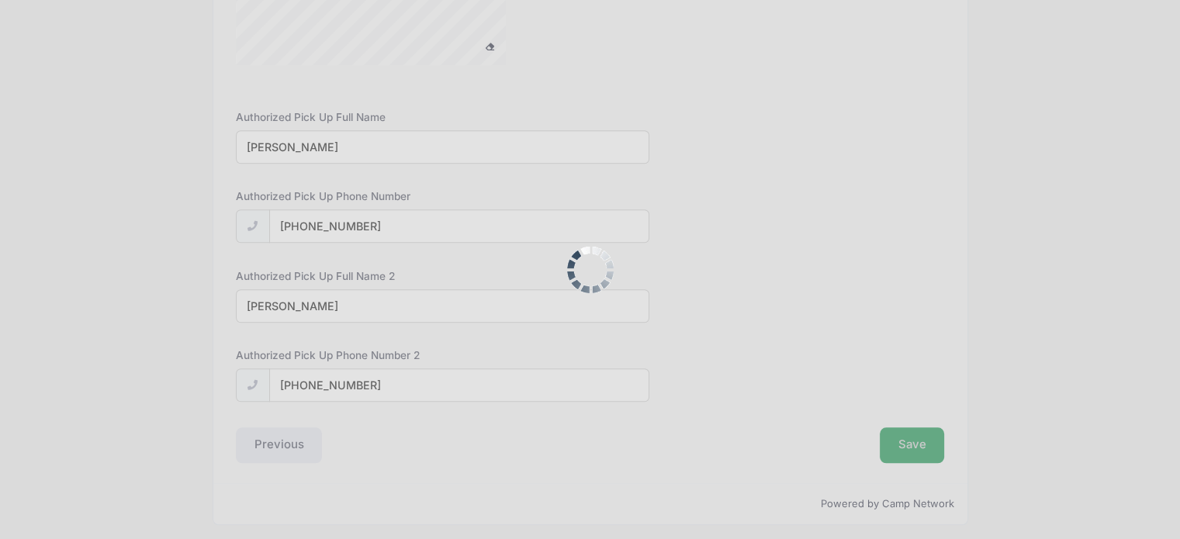
scroll to position [0, 0]
